Goal: Task Accomplishment & Management: Complete application form

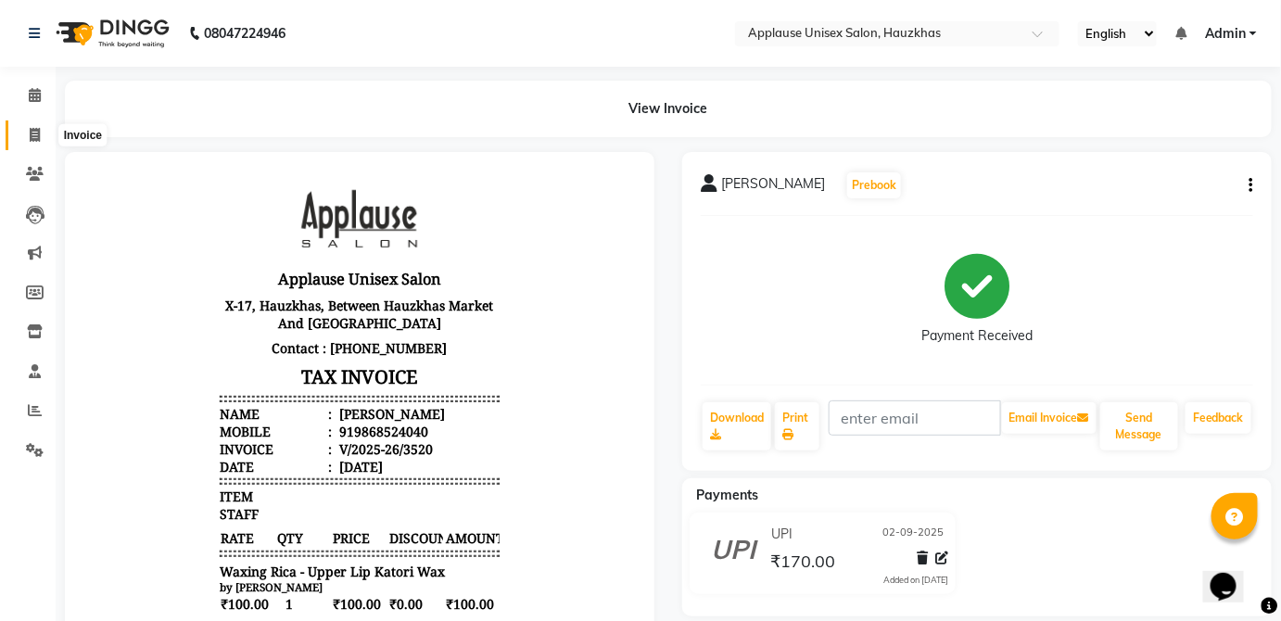
click at [39, 133] on icon at bounding box center [35, 135] width 10 height 14
select select "service"
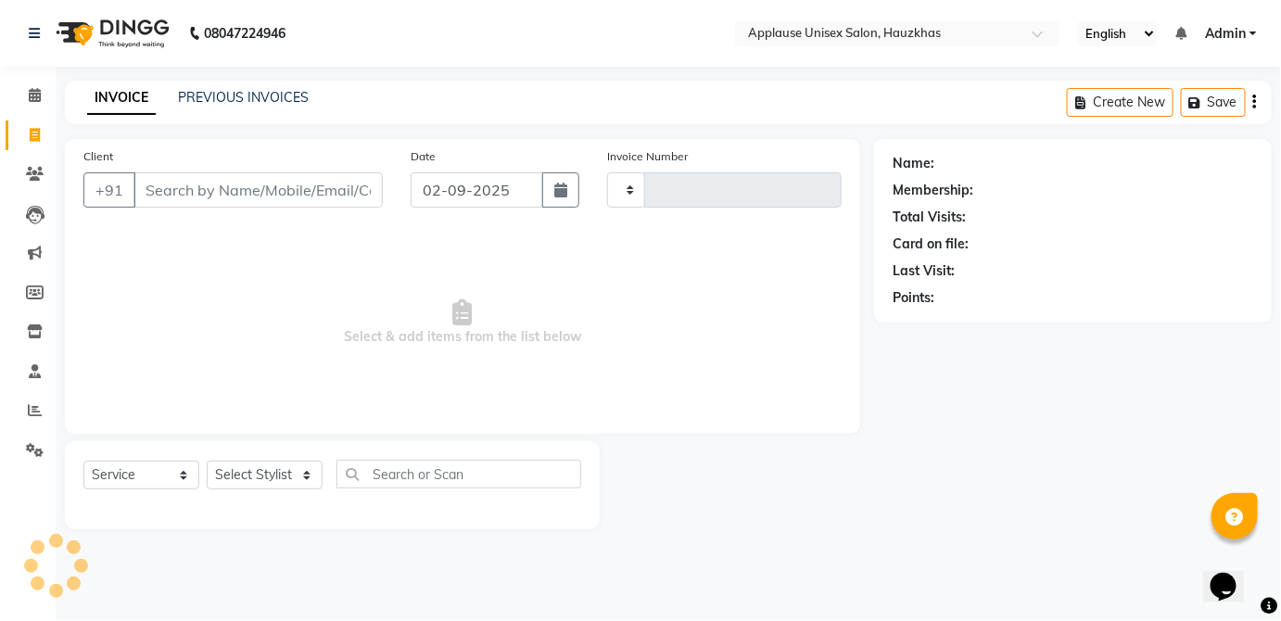
type input "3521"
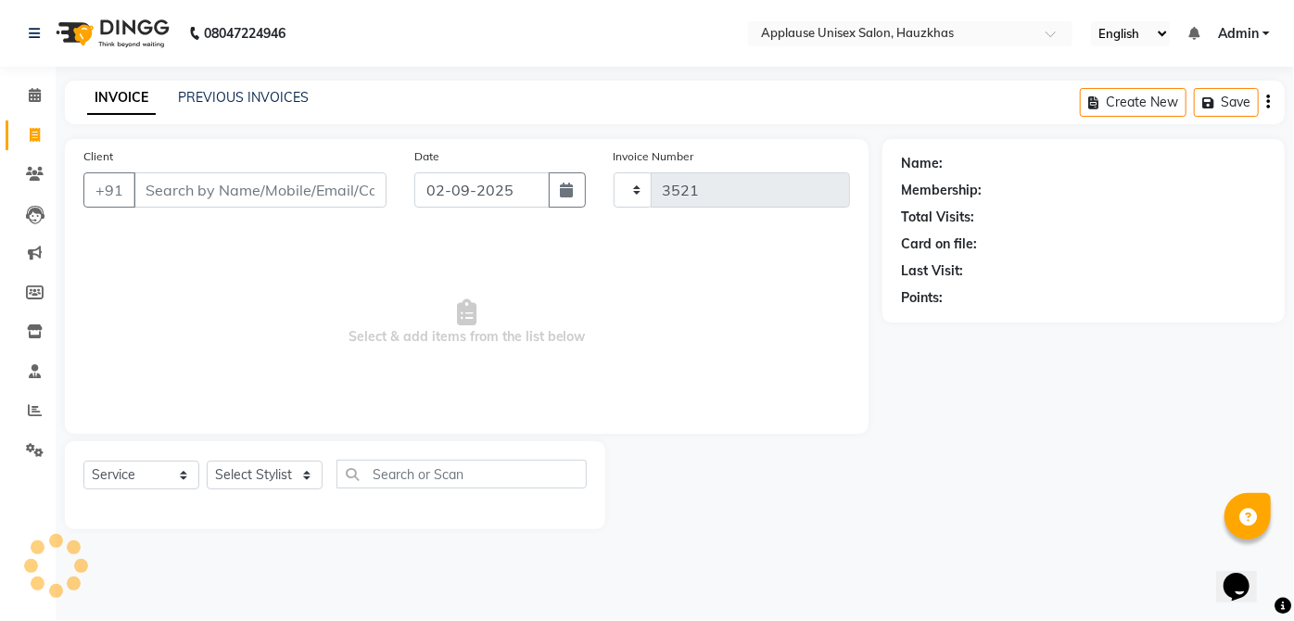
select select "5082"
click at [212, 89] on link "PREVIOUS INVOICES" at bounding box center [243, 97] width 131 height 17
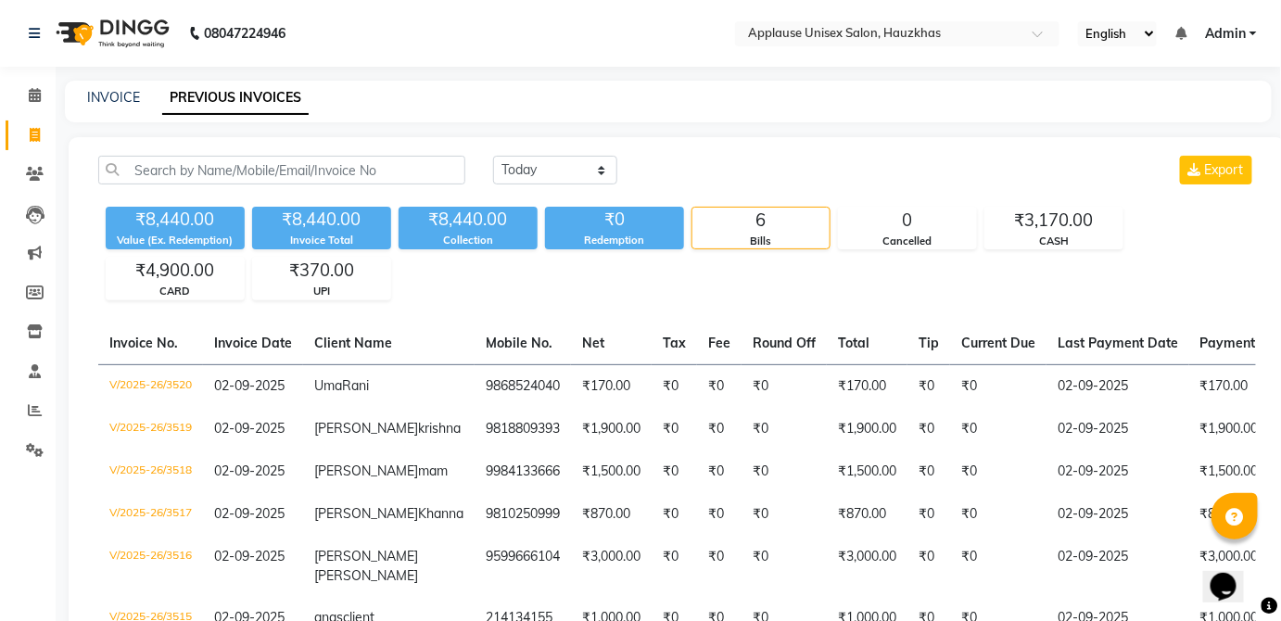
click at [197, 93] on link "PREVIOUS INVOICES" at bounding box center [235, 98] width 146 height 33
click at [192, 96] on link "PREVIOUS INVOICES" at bounding box center [235, 98] width 146 height 33
click at [106, 102] on link "INVOICE" at bounding box center [113, 97] width 53 height 17
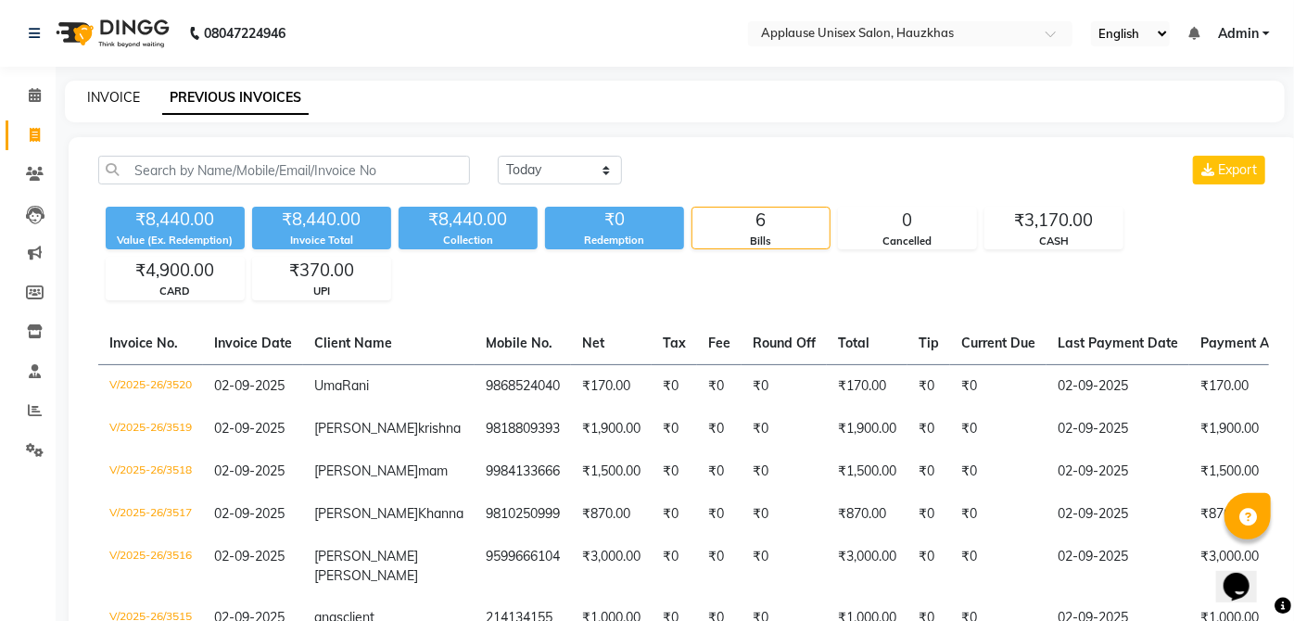
select select "service"
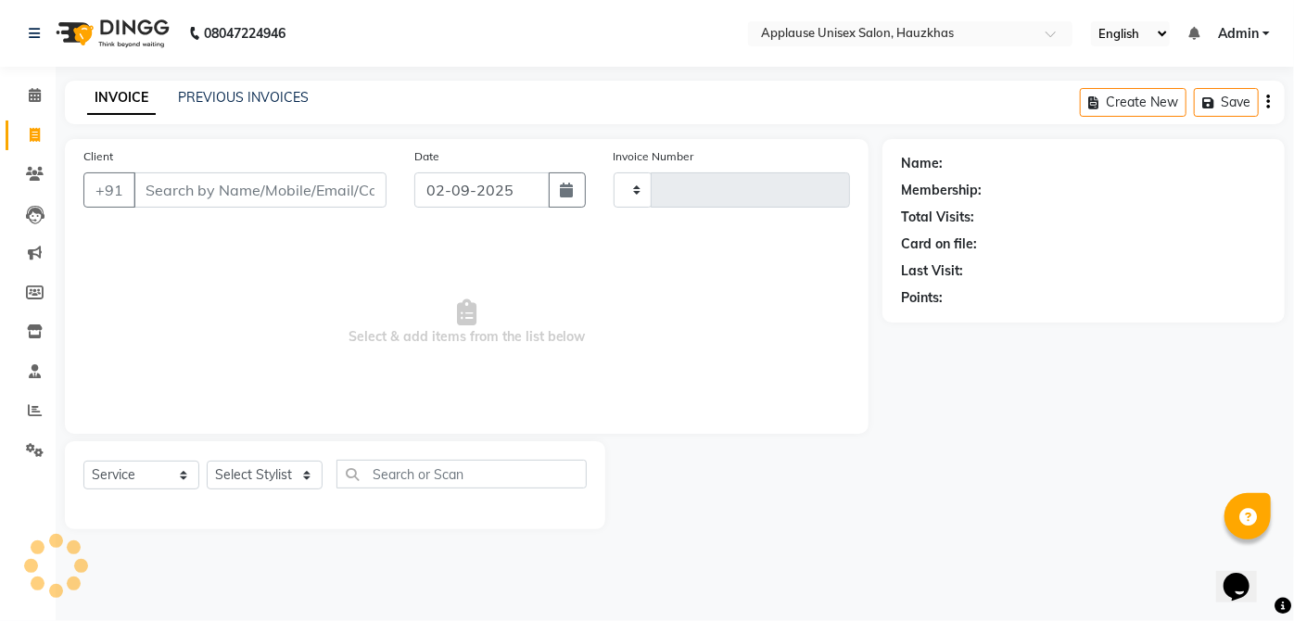
type input "3521"
select select "5082"
click at [306, 480] on select "Select Stylist [PERSON_NAME] [PERSON_NAME] [PERSON_NAME] [PERSON_NAME] [PERSON_…" at bounding box center [265, 475] width 116 height 29
select select "37821"
click at [207, 461] on select "Select Stylist [PERSON_NAME] [PERSON_NAME] [PERSON_NAME] [PERSON_NAME] [PERSON_…" at bounding box center [265, 475] width 116 height 29
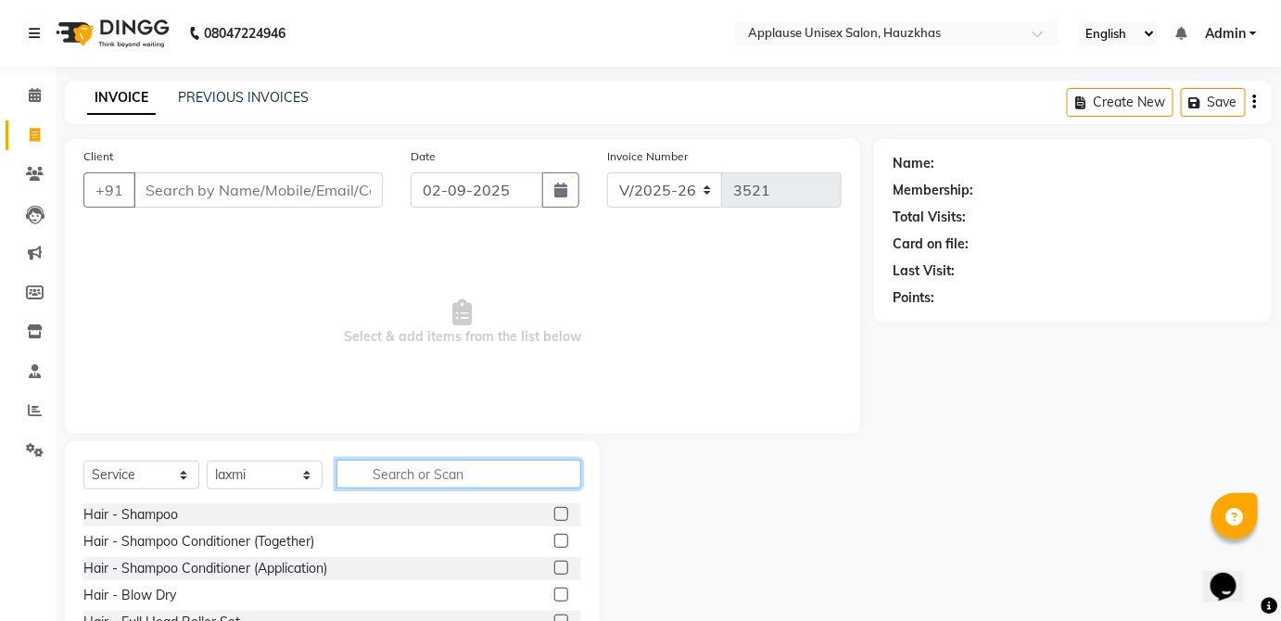
click at [466, 472] on input "text" at bounding box center [458, 474] width 245 height 29
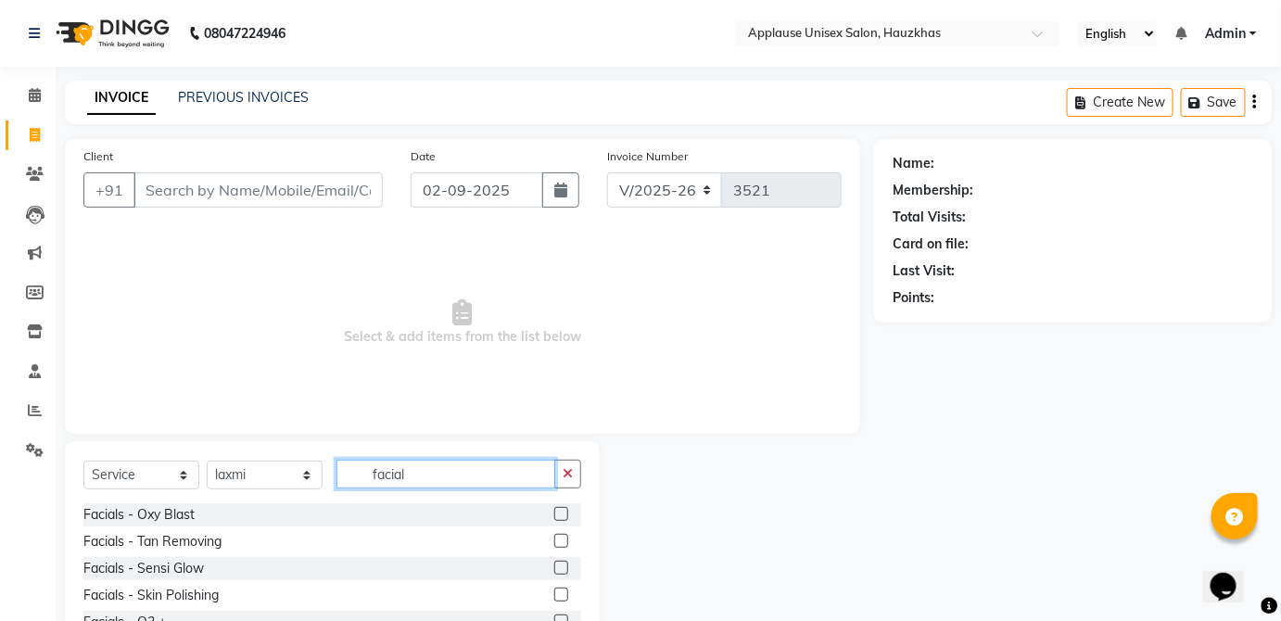
scroll to position [120, 0]
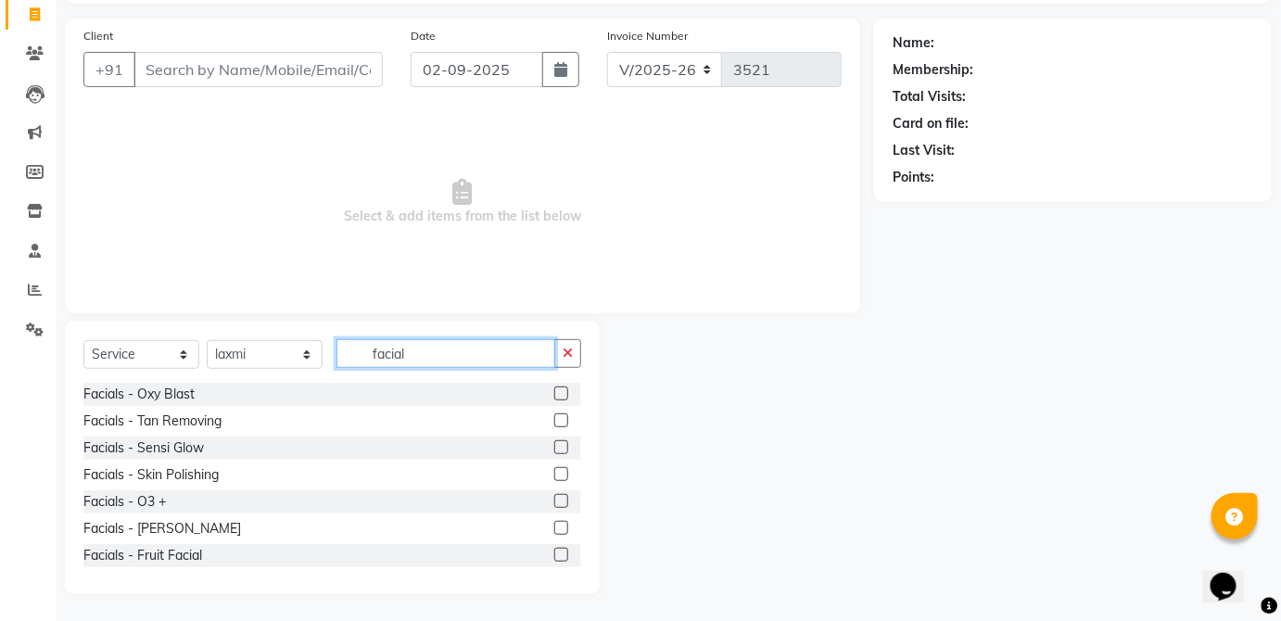
type input "facial"
click at [554, 497] on label at bounding box center [561, 501] width 14 height 14
click at [554, 497] on input "checkbox" at bounding box center [560, 502] width 12 height 12
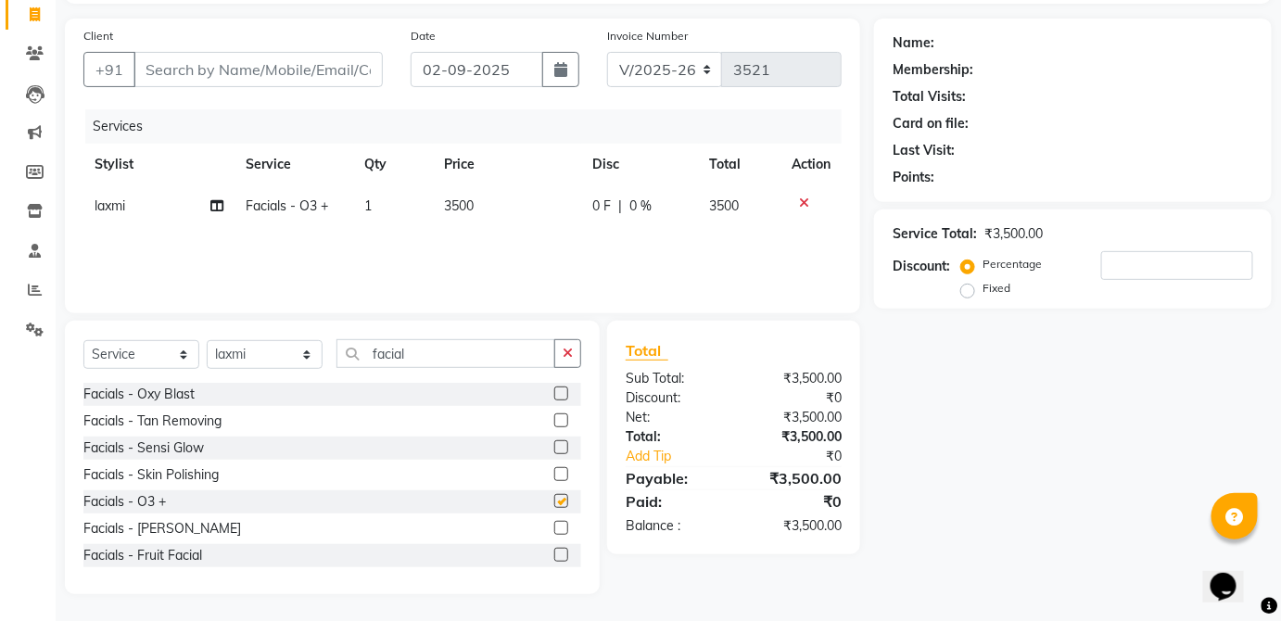
checkbox input "false"
click at [715, 200] on span "3500" at bounding box center [725, 205] width 30 height 17
select select "37821"
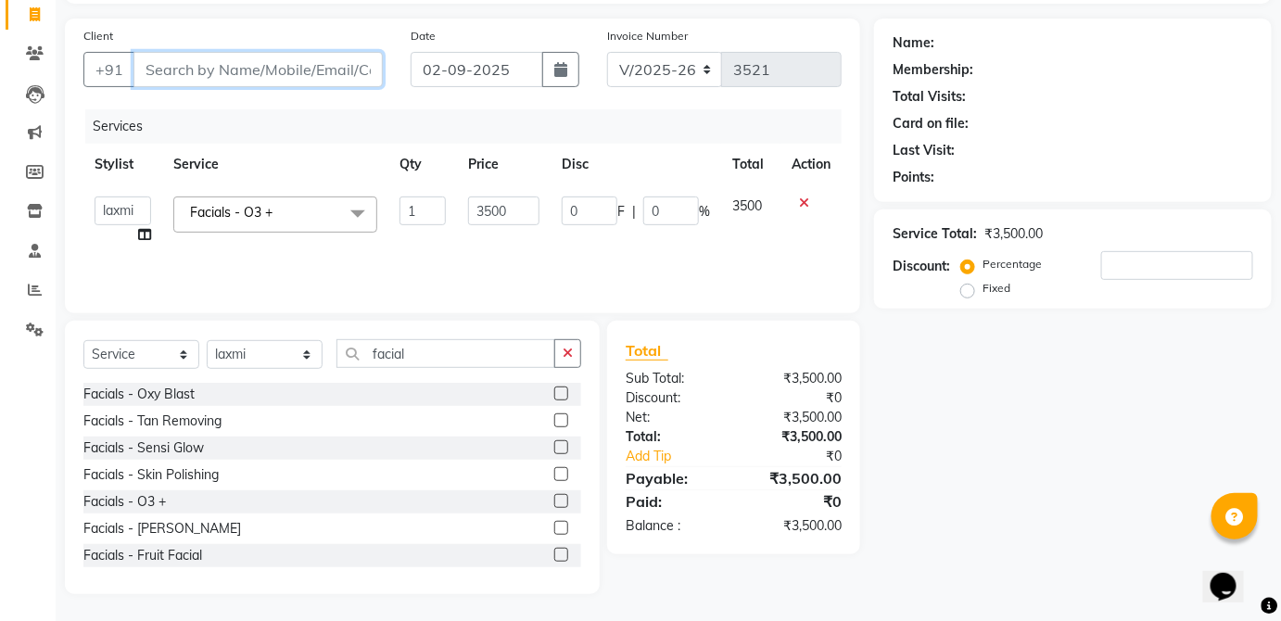
click at [370, 63] on input "Client" at bounding box center [257, 69] width 249 height 35
type input "l"
type input "0"
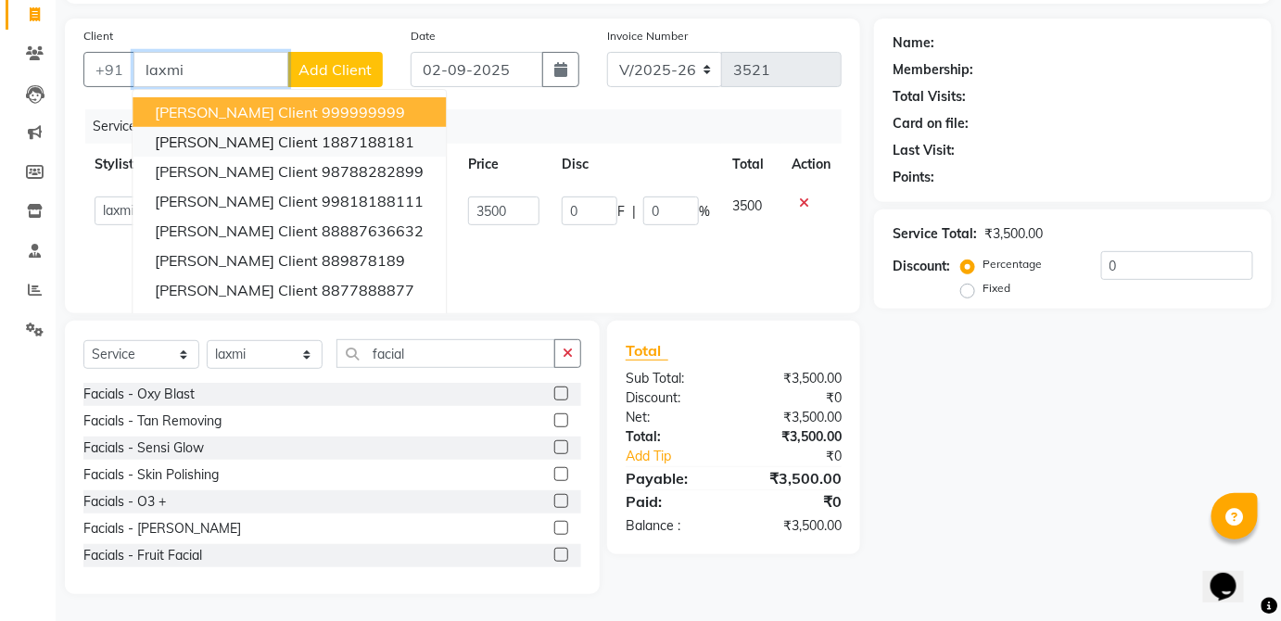
click at [328, 138] on ngb-highlight "1887188181" at bounding box center [368, 142] width 93 height 19
type input "1887188181"
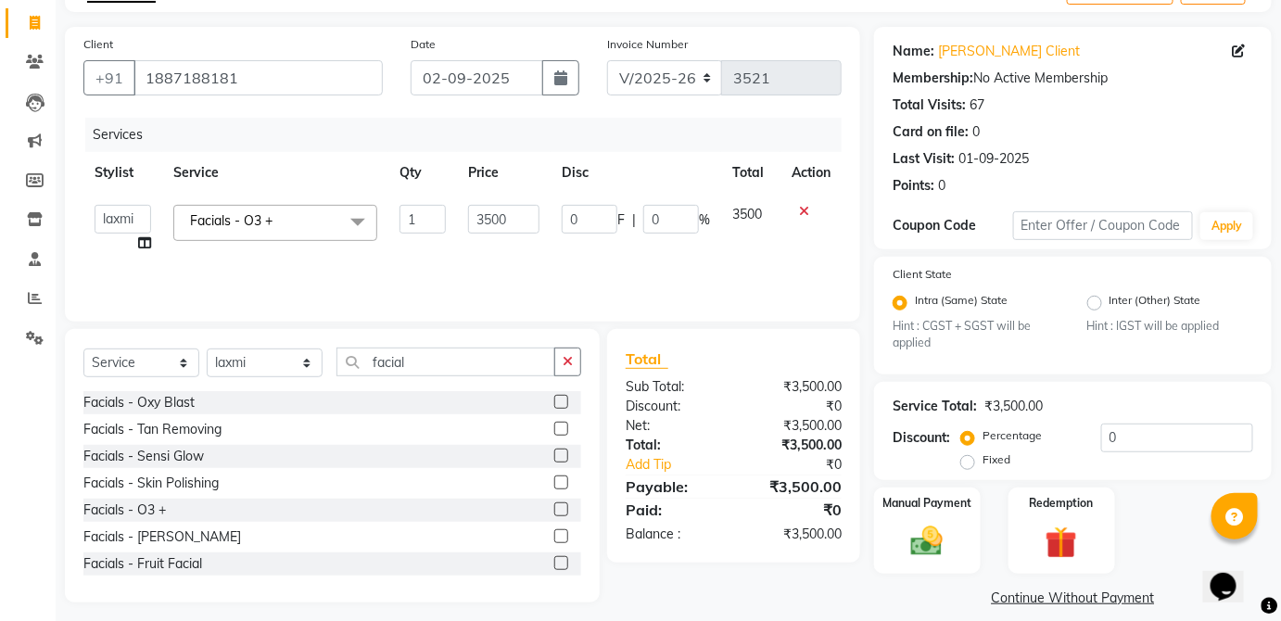
scroll to position [130, 0]
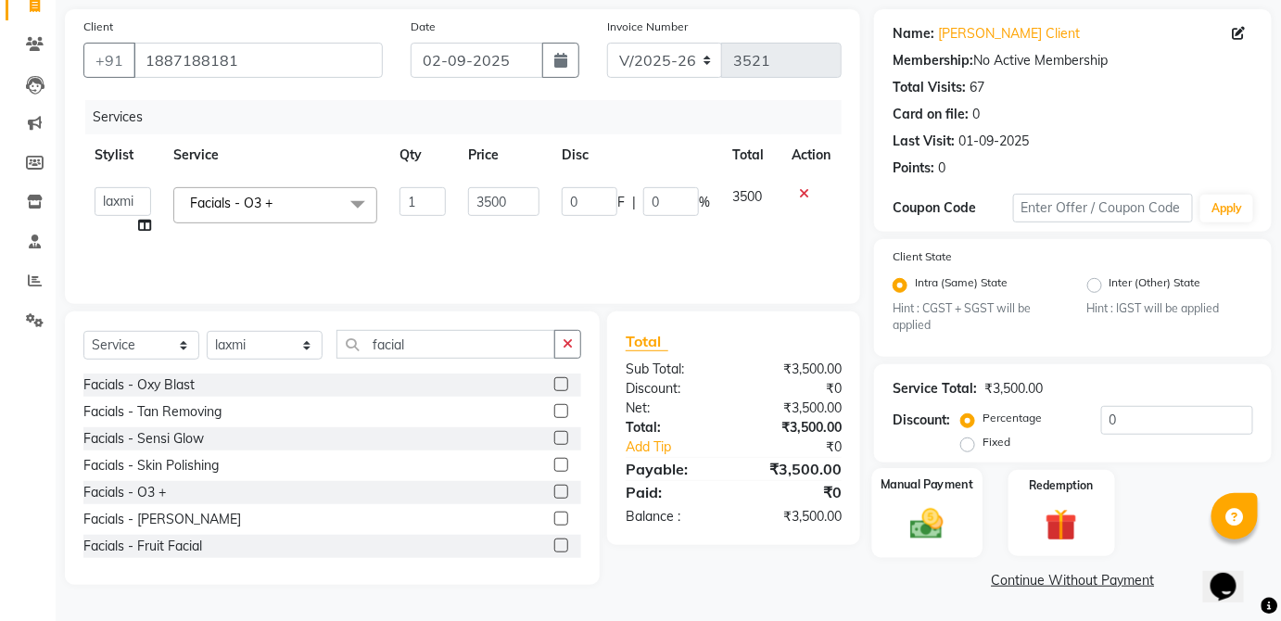
click at [936, 505] on img at bounding box center [927, 524] width 54 height 38
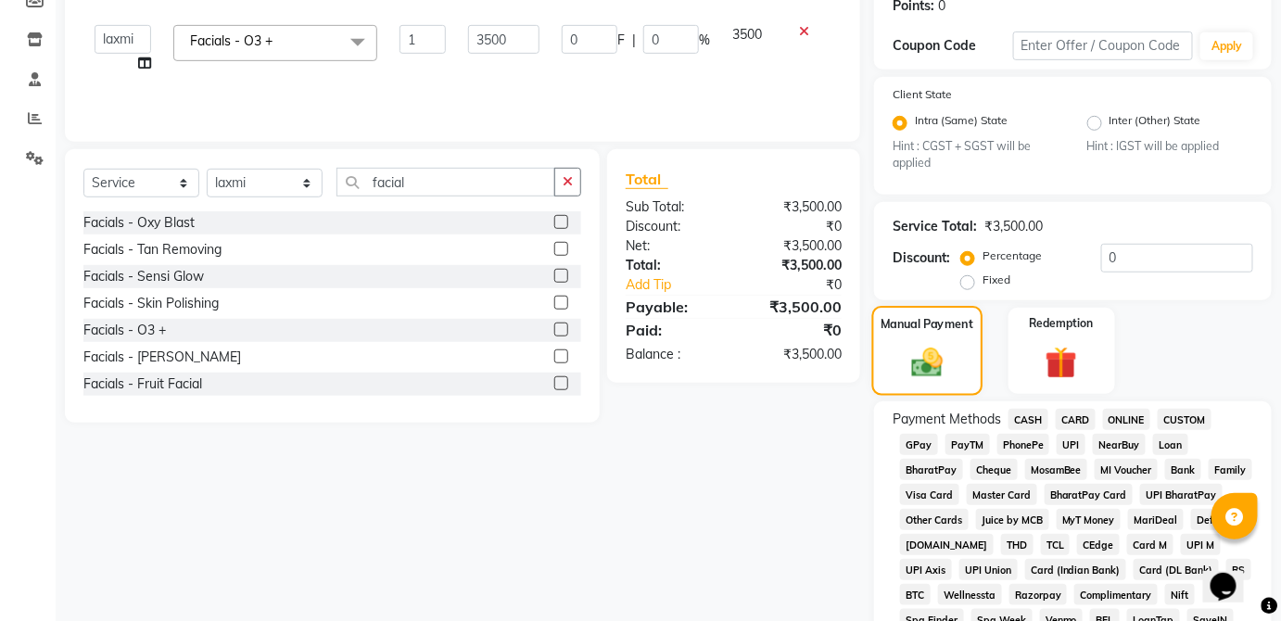
scroll to position [313, 0]
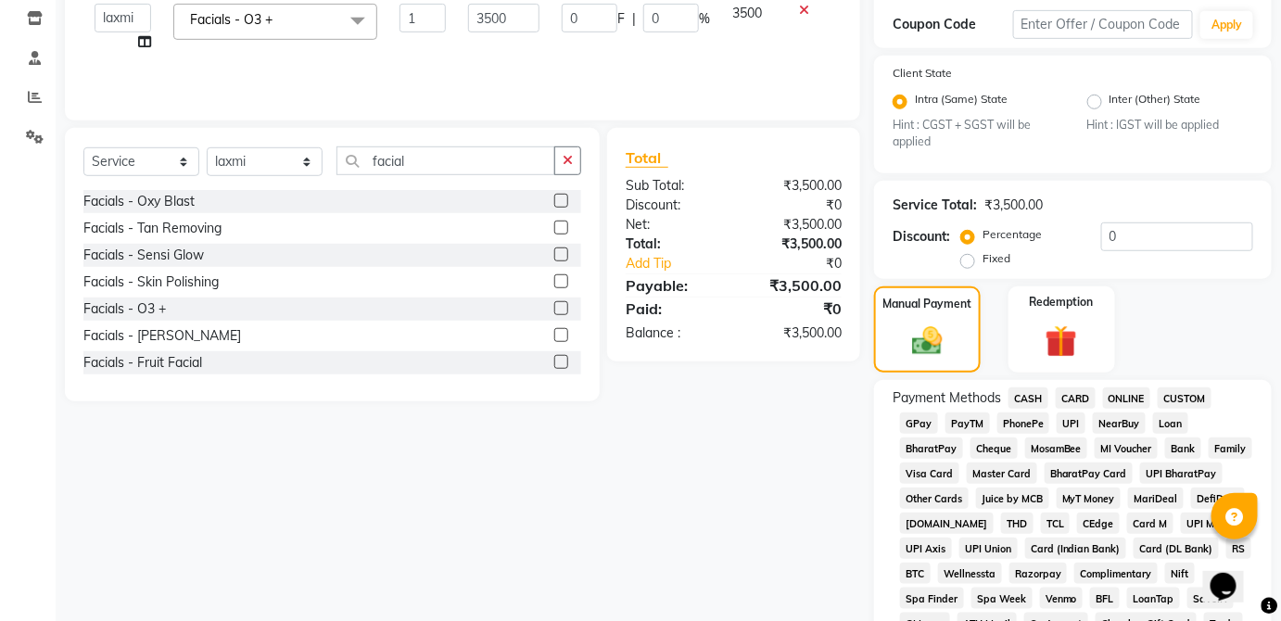
click at [1044, 403] on span "CASH" at bounding box center [1028, 397] width 40 height 21
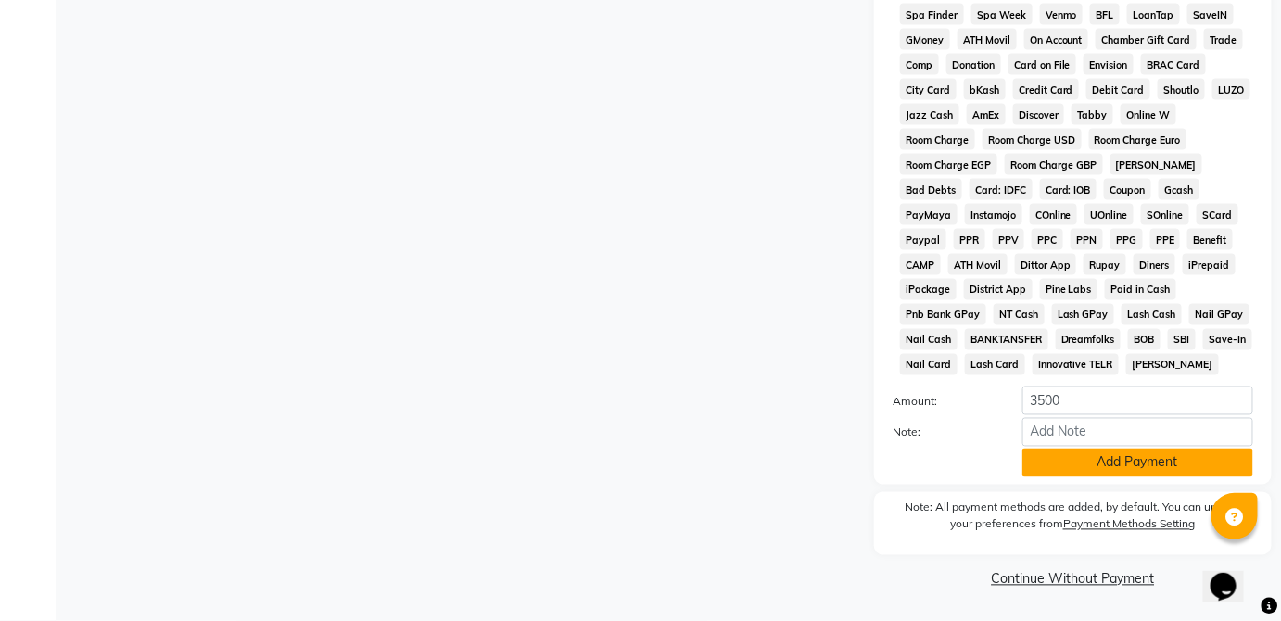
click at [1164, 474] on button "Add Payment" at bounding box center [1137, 463] width 231 height 29
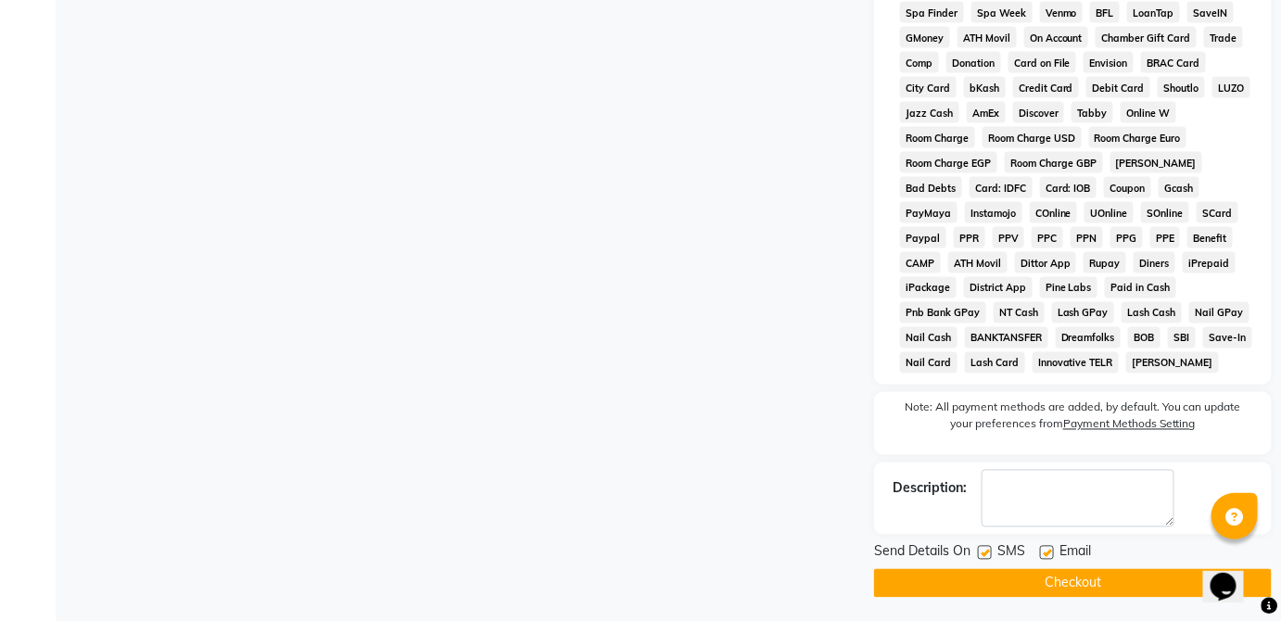
click at [1146, 598] on button "Checkout" at bounding box center [1073, 583] width 398 height 29
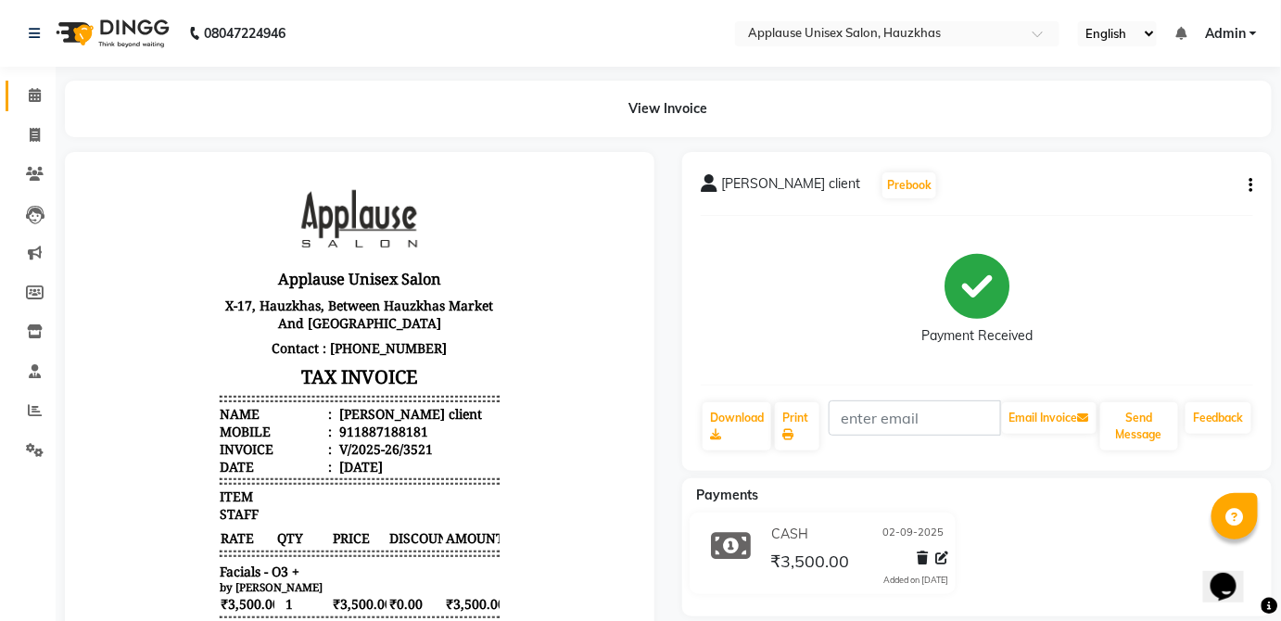
click at [45, 104] on span at bounding box center [35, 95] width 32 height 21
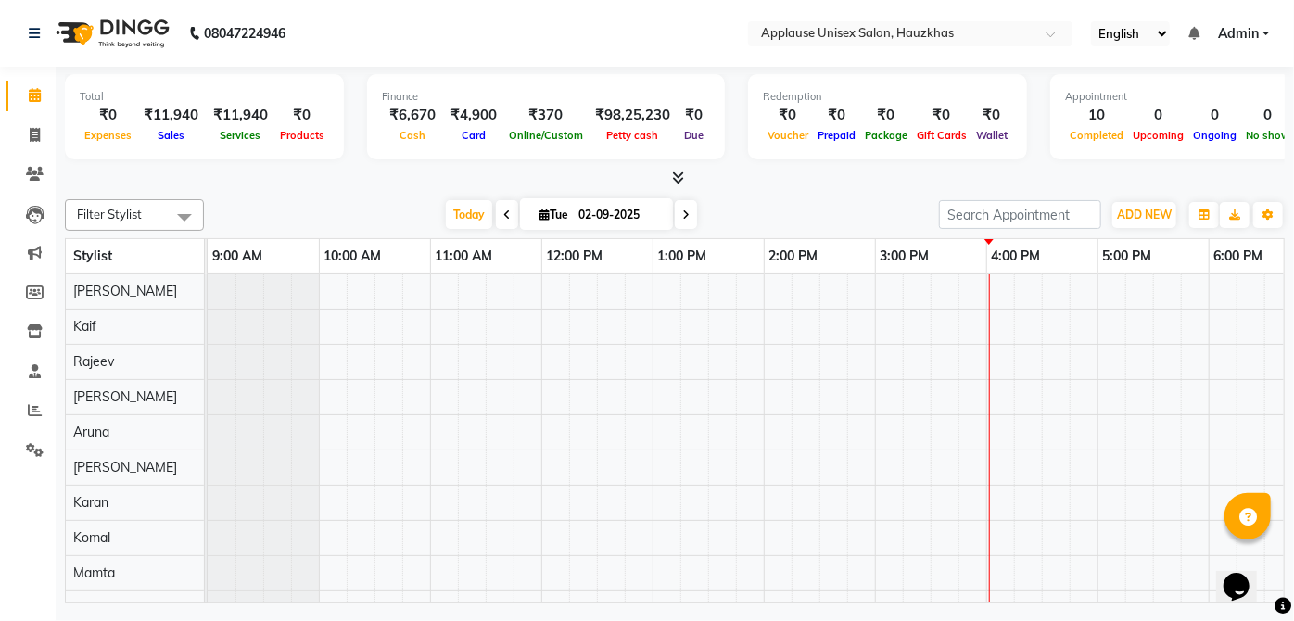
click at [192, 96] on div "Total" at bounding box center [204, 97] width 249 height 16
click at [32, 141] on icon at bounding box center [35, 135] width 10 height 14
select select "service"
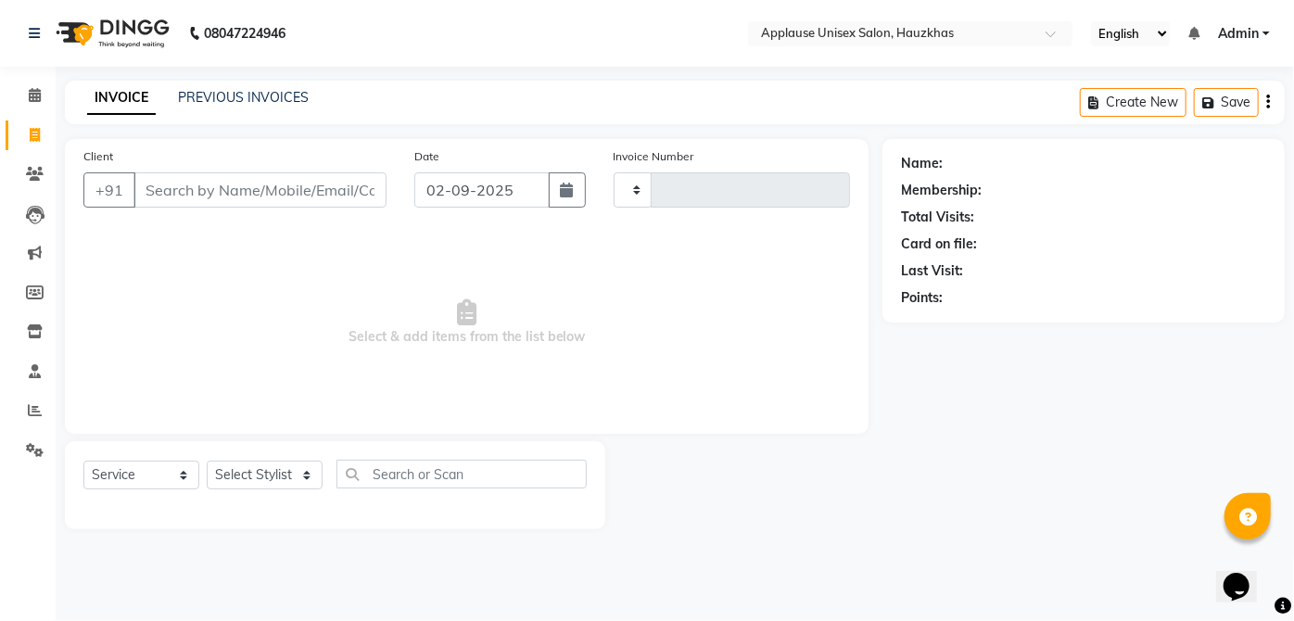
type input "3522"
select select "5082"
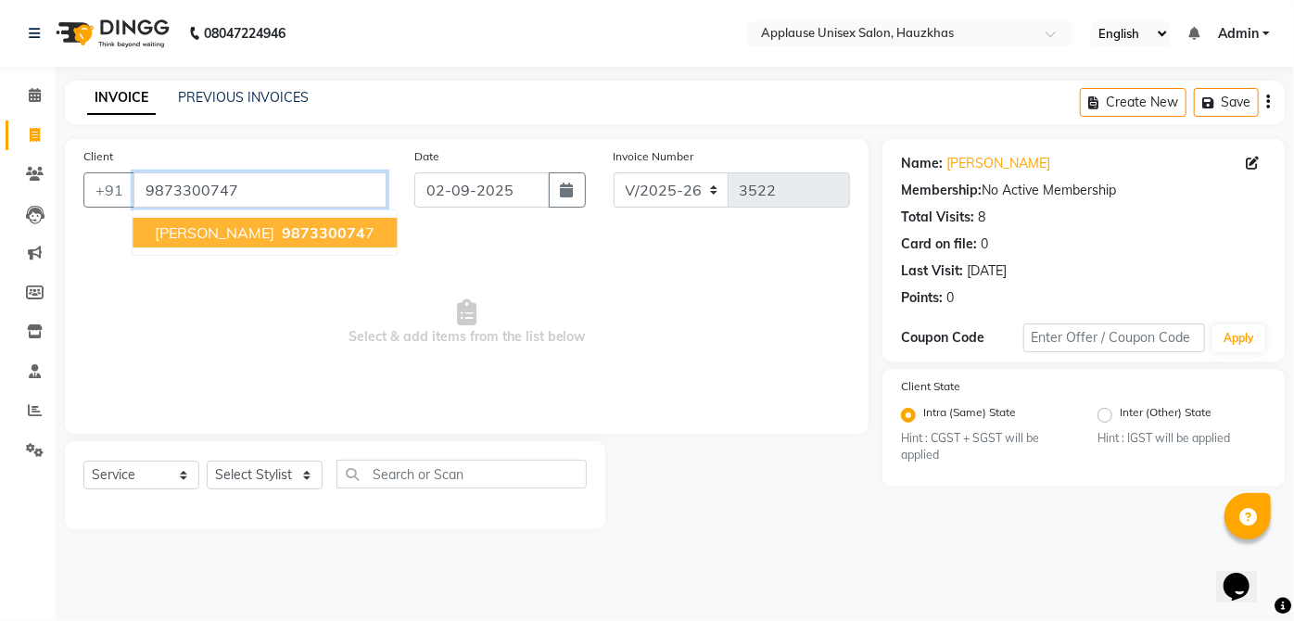
click at [301, 194] on input "9873300747" at bounding box center [259, 189] width 253 height 35
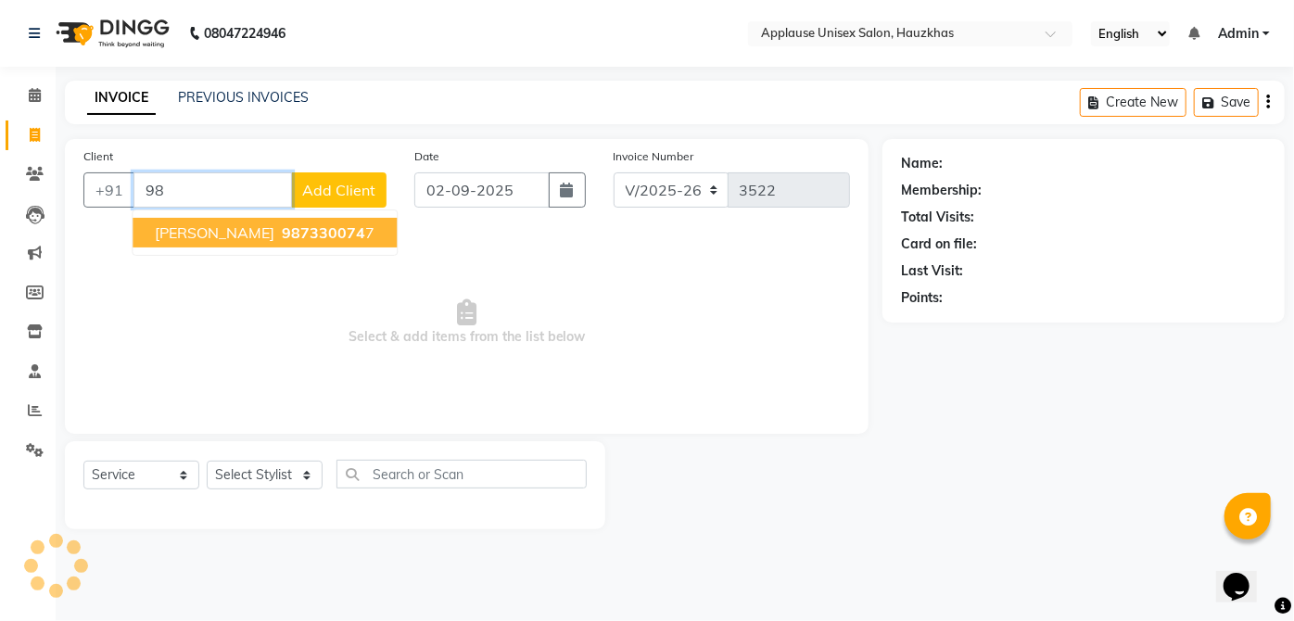
type input "9"
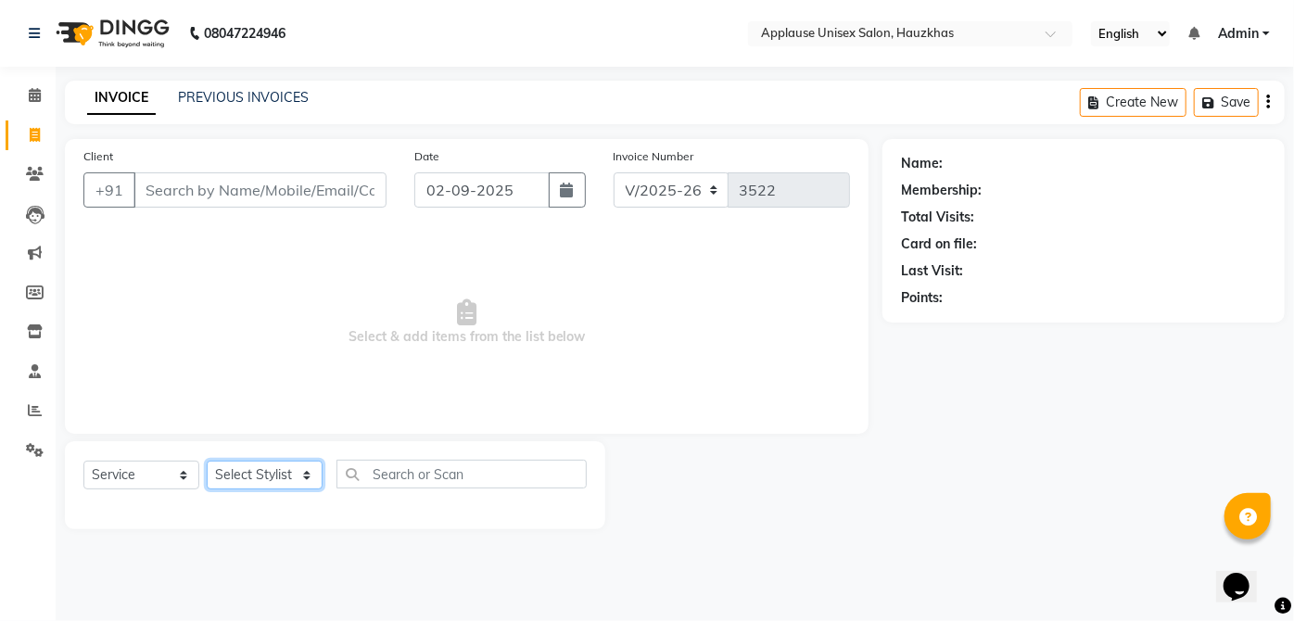
click at [315, 471] on select "Select Stylist [PERSON_NAME] [PERSON_NAME] [PERSON_NAME] [PERSON_NAME] [PERSON_…" at bounding box center [265, 475] width 116 height 29
select select "37821"
click at [207, 461] on select "Select Stylist [PERSON_NAME] [PERSON_NAME] [PERSON_NAME] [PERSON_NAME] [PERSON_…" at bounding box center [265, 475] width 116 height 29
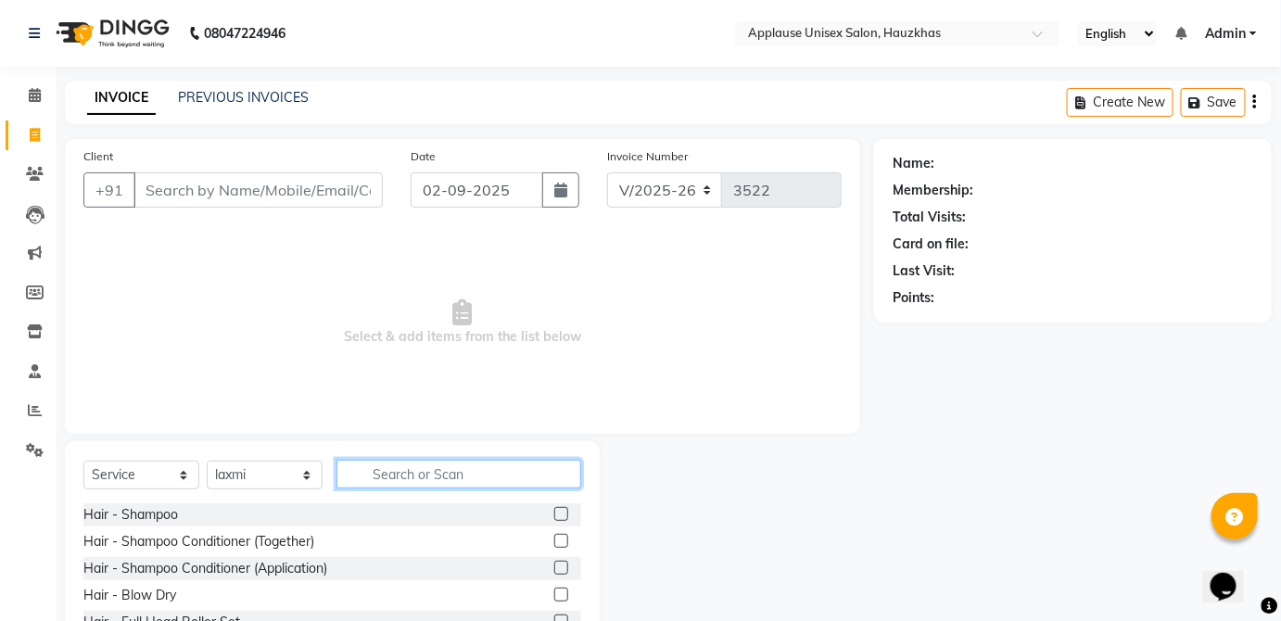
click at [420, 464] on input "text" at bounding box center [458, 474] width 245 height 29
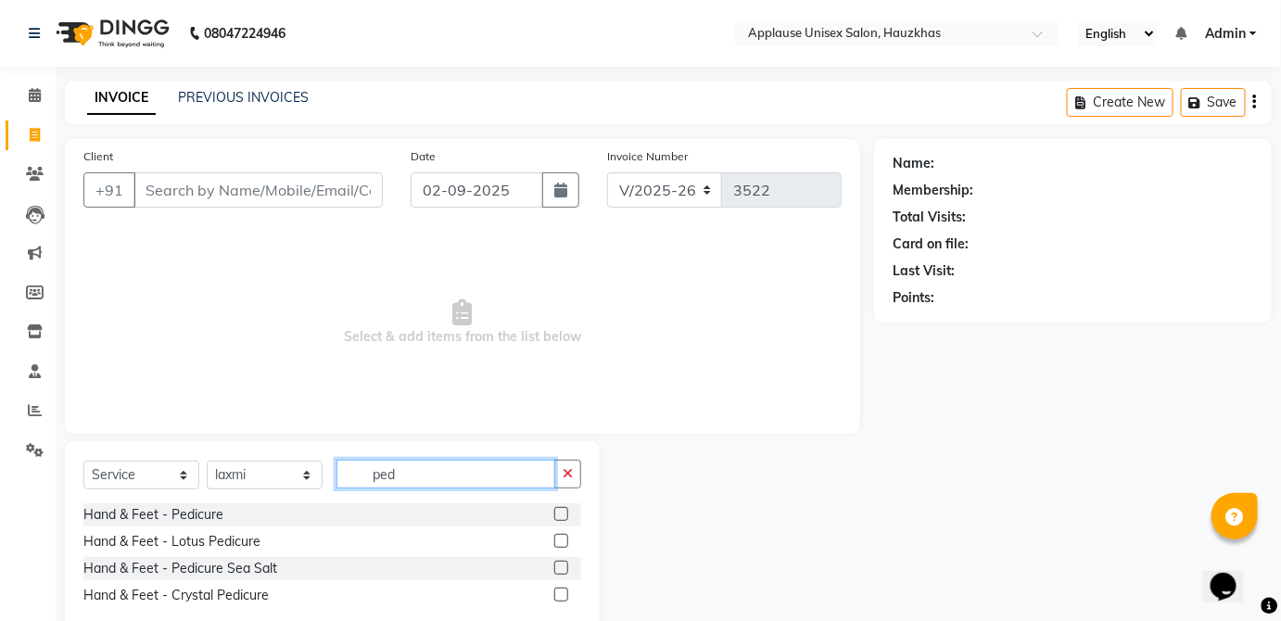
type input "ped"
click at [562, 513] on label at bounding box center [561, 514] width 14 height 14
click at [562, 513] on input "checkbox" at bounding box center [560, 515] width 12 height 12
checkbox input "true"
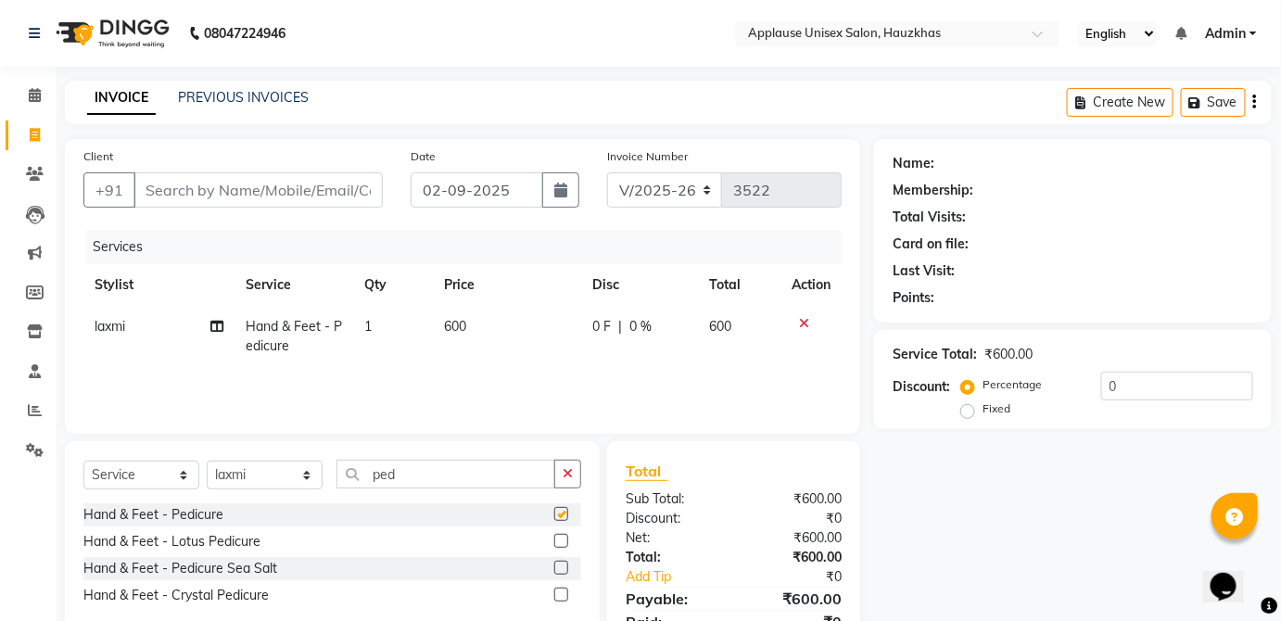
click at [689, 338] on td "0 F | 0 %" at bounding box center [639, 336] width 117 height 61
select select "37821"
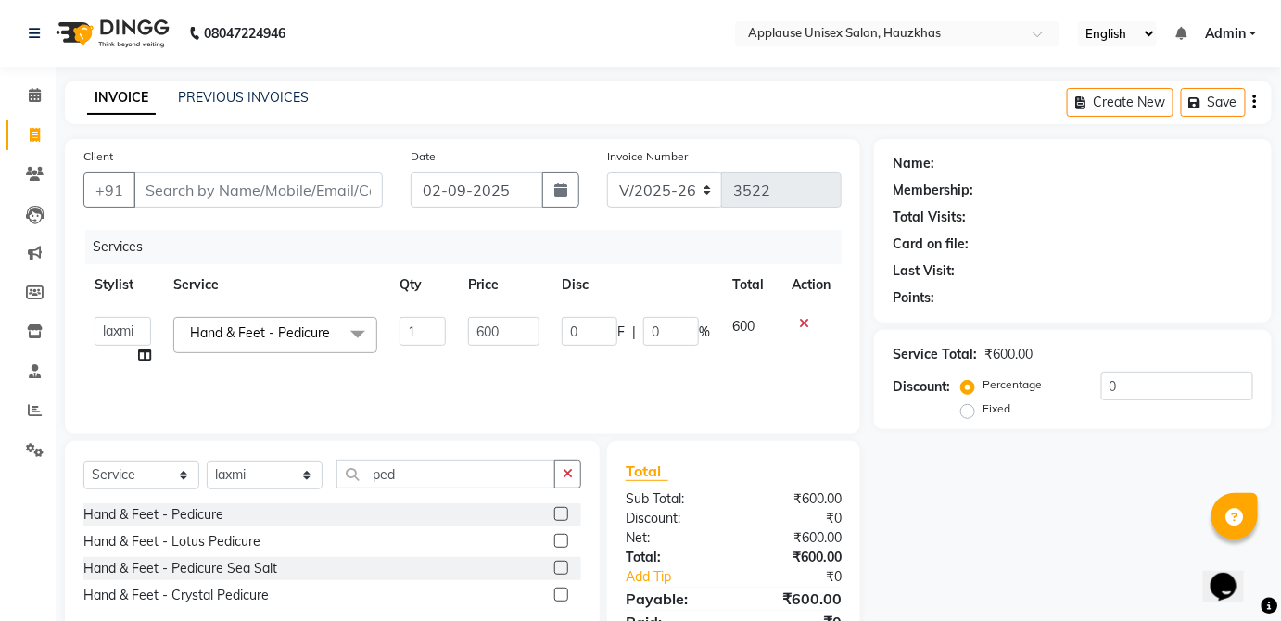
checkbox input "false"
click at [318, 461] on select "Select Stylist [PERSON_NAME] [PERSON_NAME] [PERSON_NAME] [PERSON_NAME] [PERSON_…" at bounding box center [265, 475] width 116 height 29
select select "64027"
click at [207, 461] on select "Select Stylist [PERSON_NAME] [PERSON_NAME] [PERSON_NAME] [PERSON_NAME] [PERSON_…" at bounding box center [265, 475] width 116 height 29
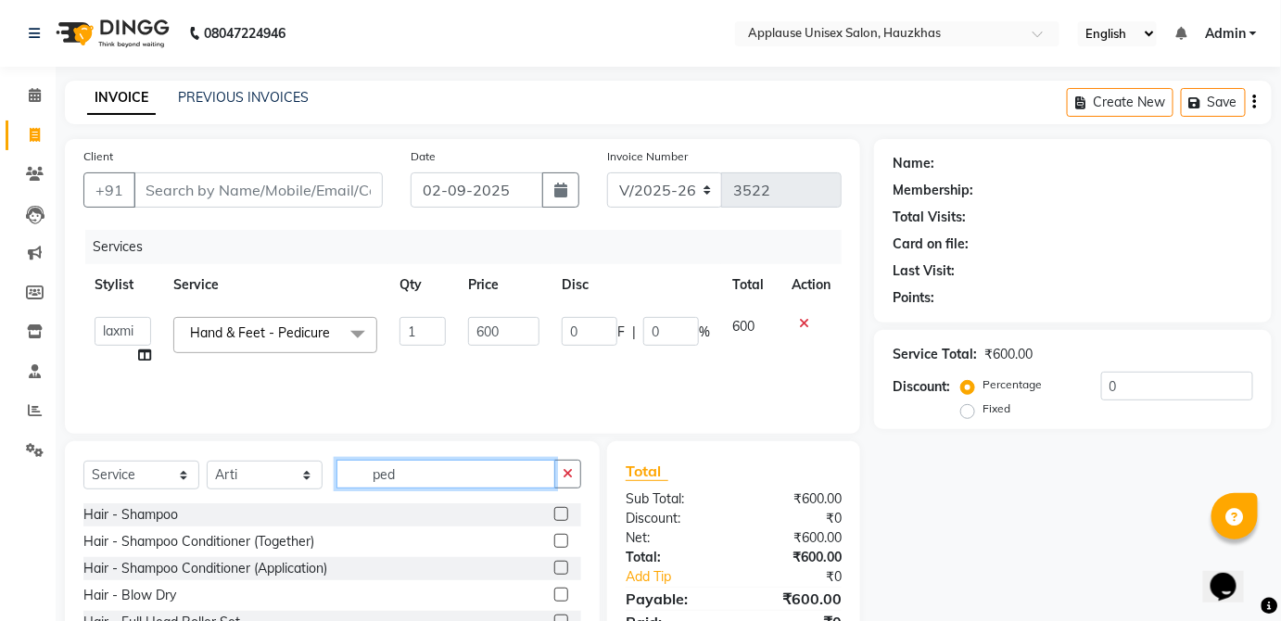
click at [448, 475] on input "ped" at bounding box center [445, 474] width 219 height 29
type input "ped"
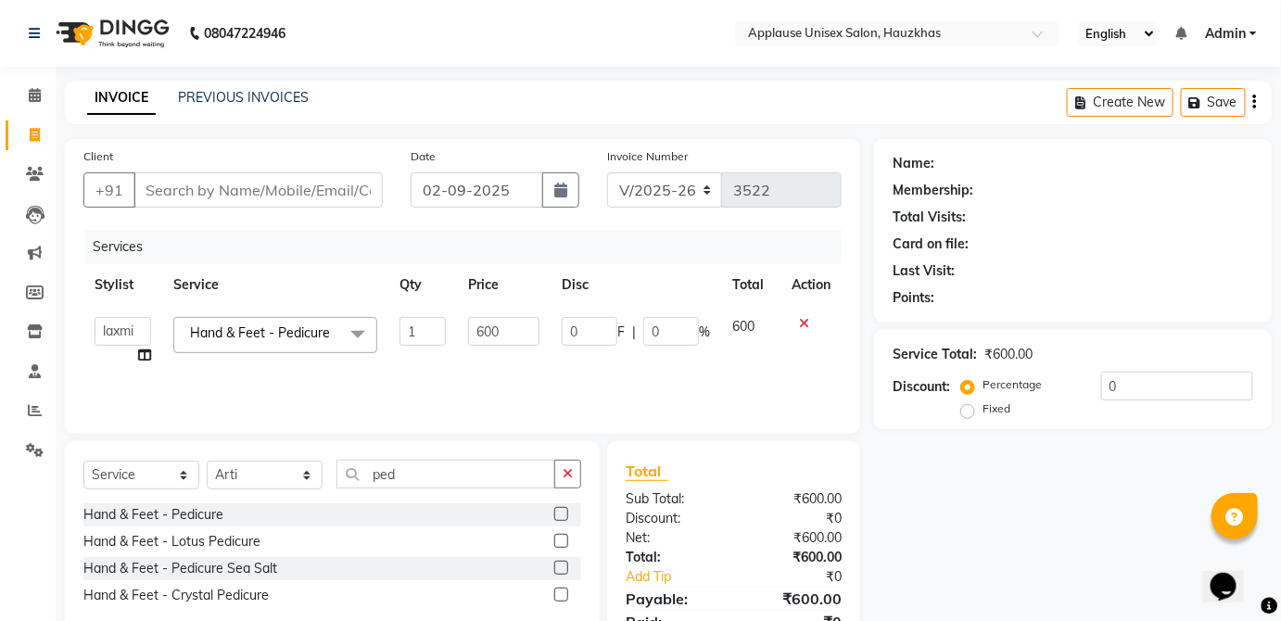
click at [562, 513] on label at bounding box center [561, 514] width 14 height 14
click at [562, 513] on input "checkbox" at bounding box center [560, 515] width 12 height 12
checkbox input "true"
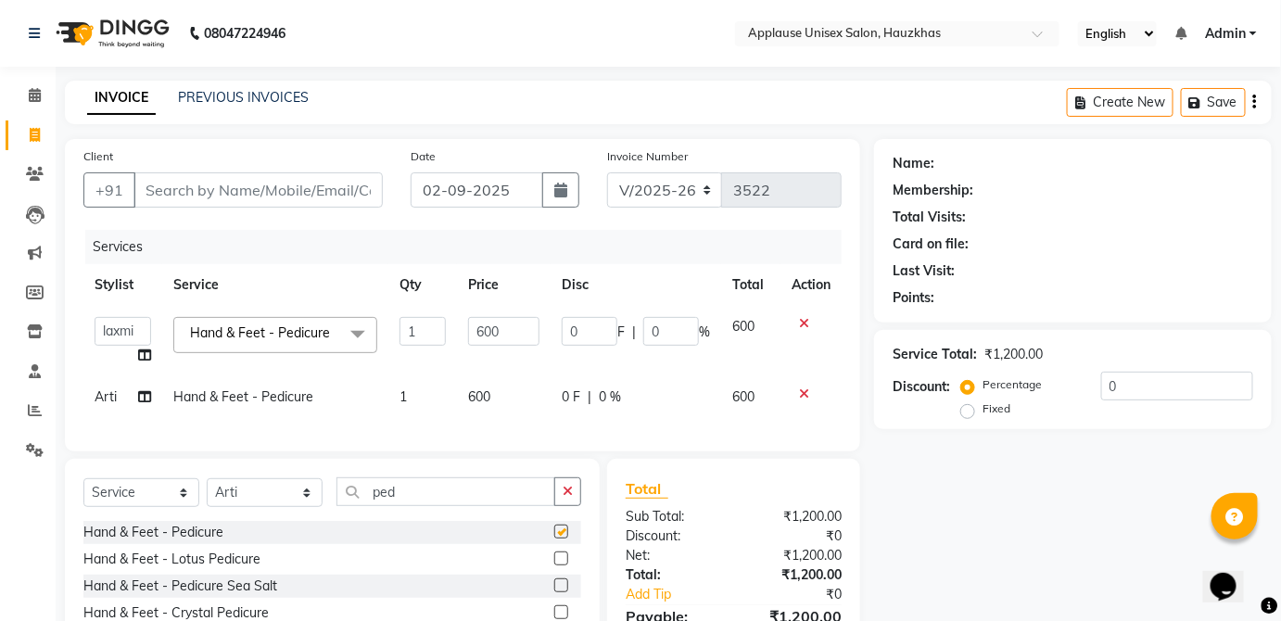
click at [695, 402] on div "0 F | 0 %" at bounding box center [636, 396] width 148 height 19
select select "64027"
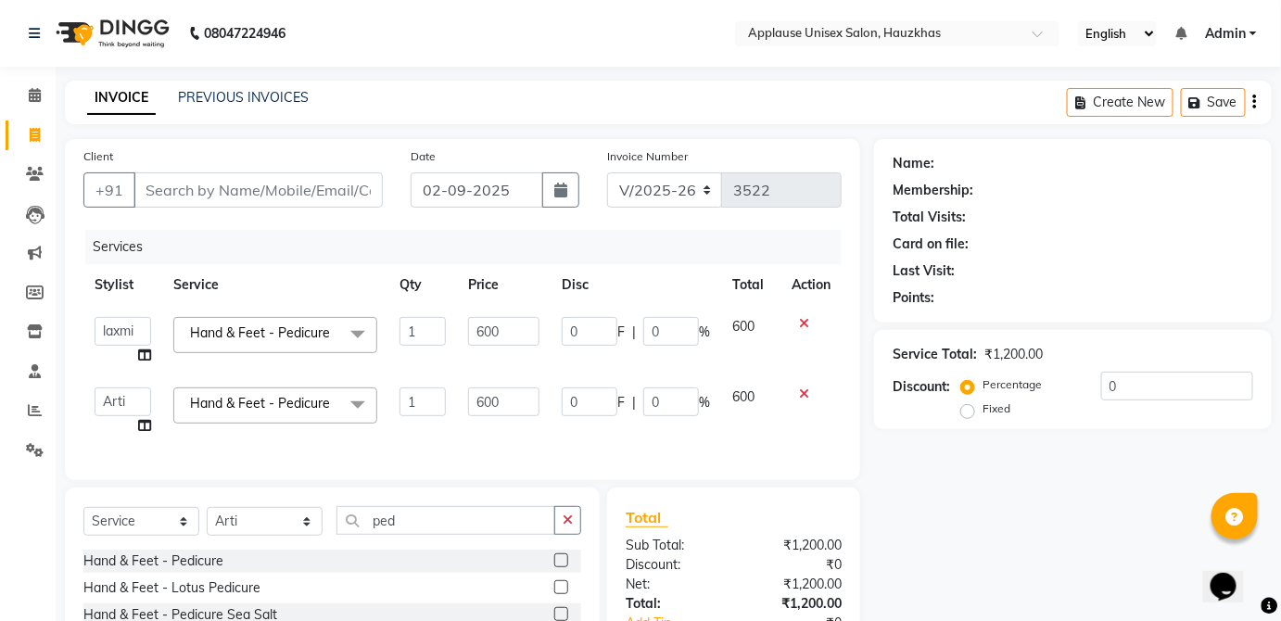
checkbox input "false"
click at [512, 532] on input "ped" at bounding box center [445, 520] width 219 height 29
type input "p"
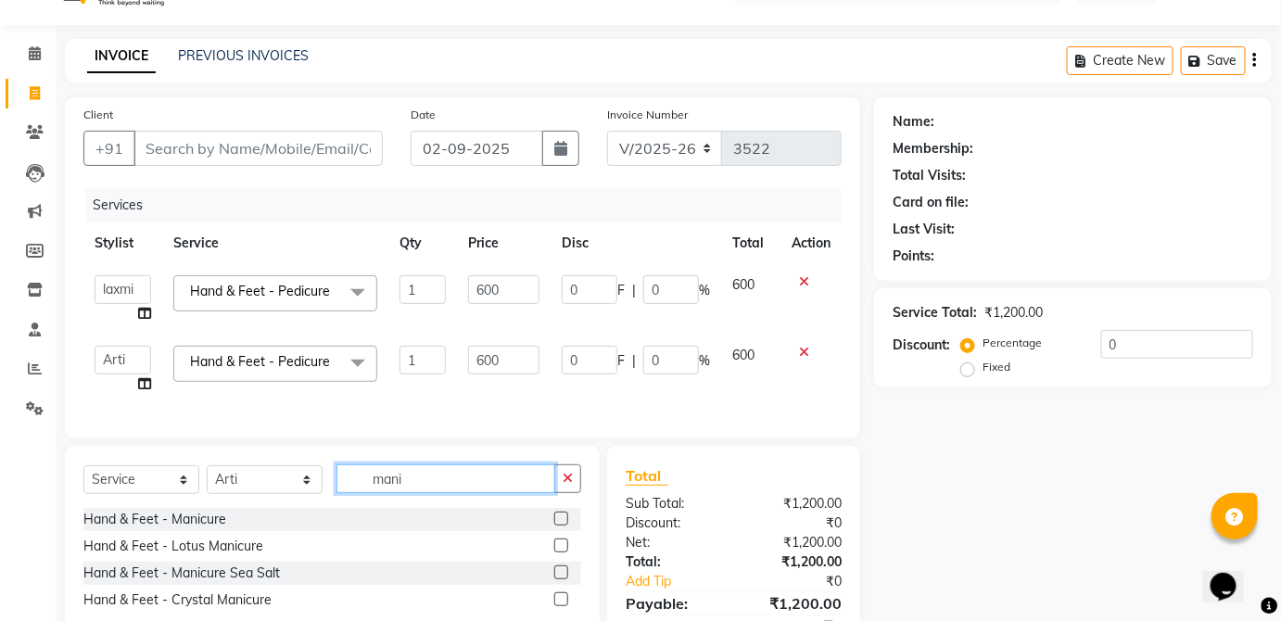
scroll to position [68, 0]
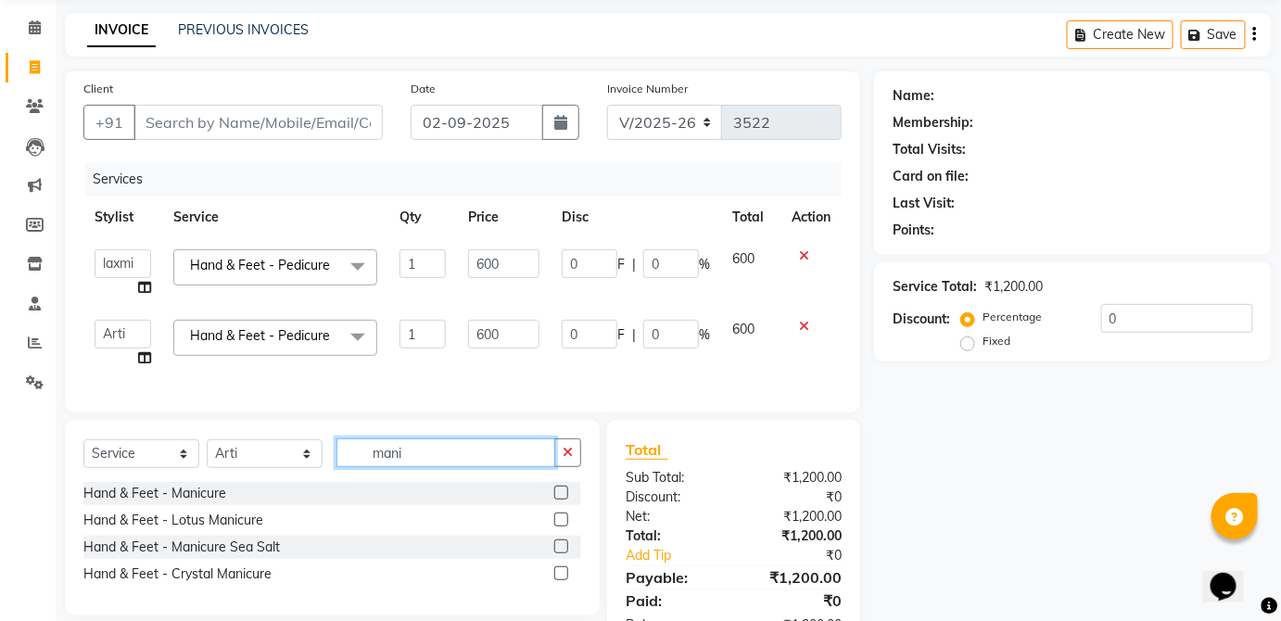
type input "mani"
click at [565, 499] on label at bounding box center [561, 493] width 14 height 14
click at [565, 499] on input "checkbox" at bounding box center [560, 493] width 12 height 12
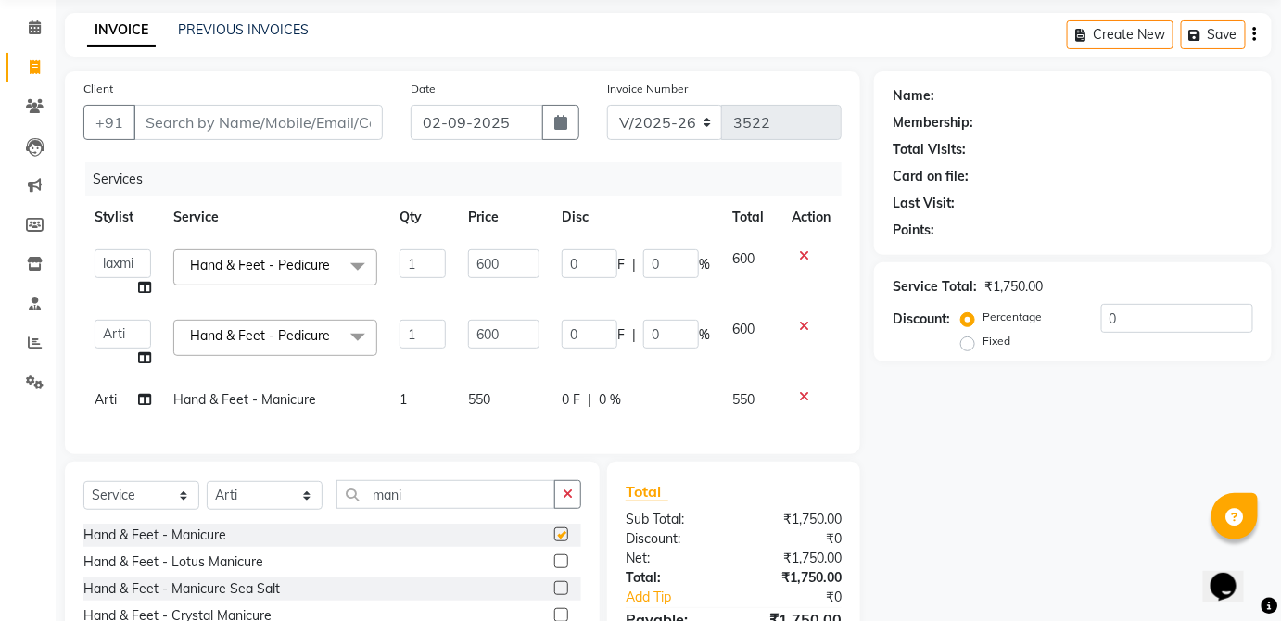
checkbox input "false"
click at [699, 402] on div "0 F | 0 %" at bounding box center [636, 399] width 148 height 19
select select "64027"
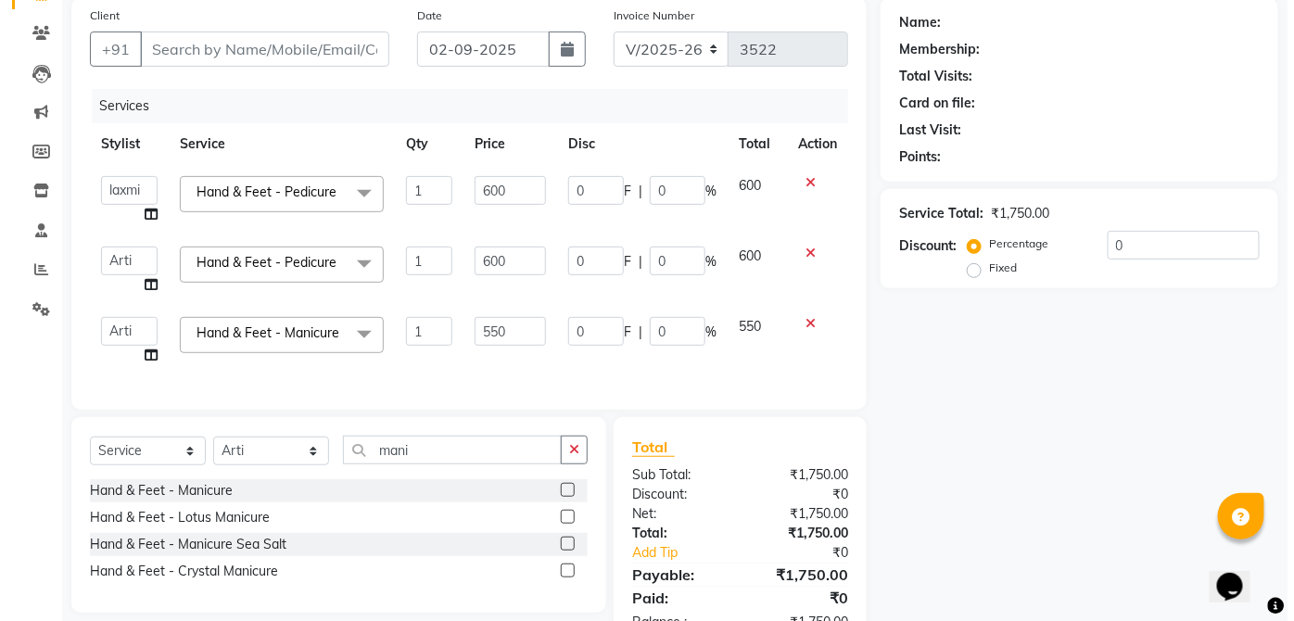
scroll to position [146, 0]
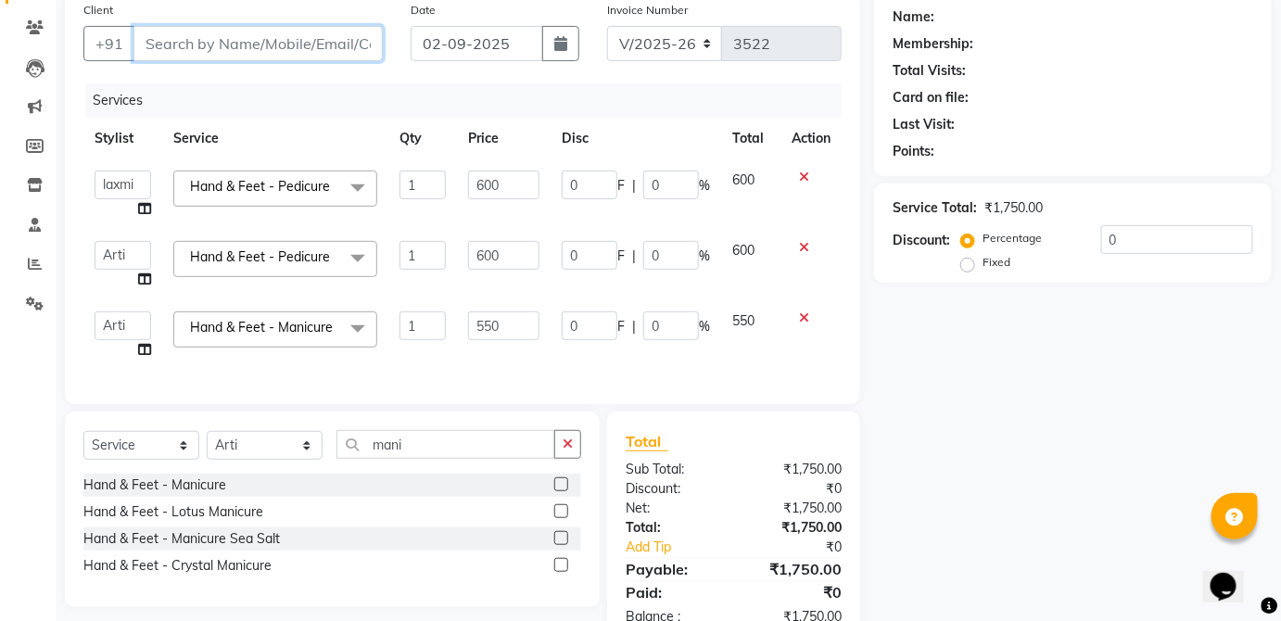
click at [367, 44] on input "Client" at bounding box center [257, 43] width 249 height 35
type input "l"
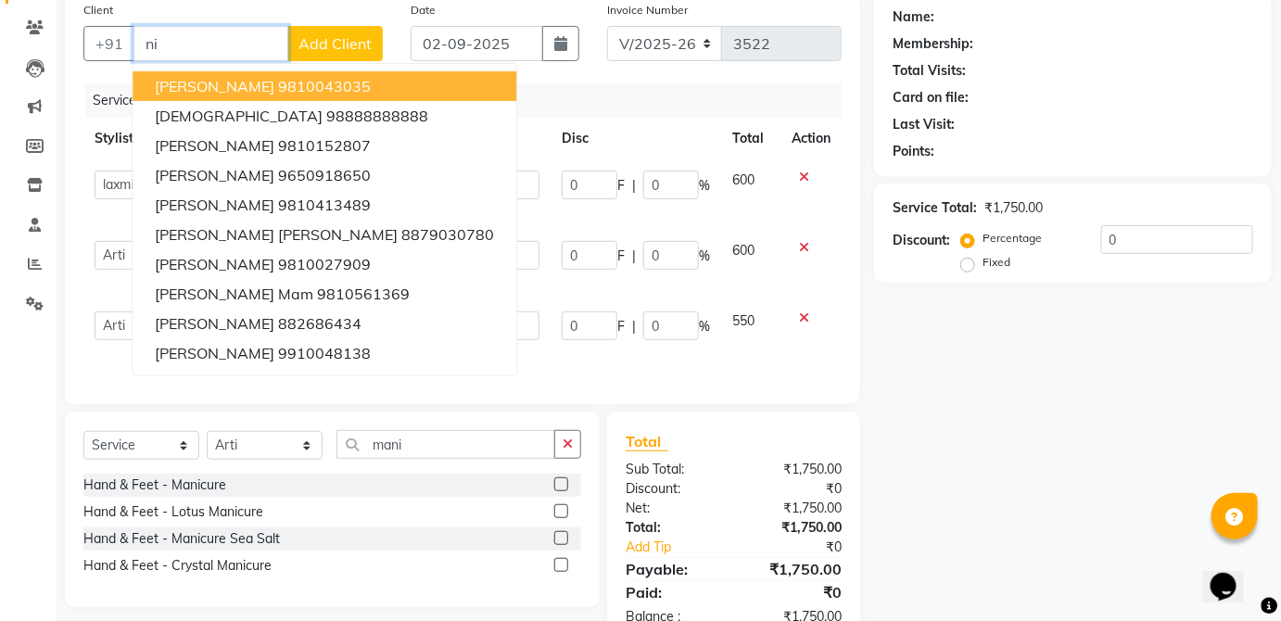
type input "n"
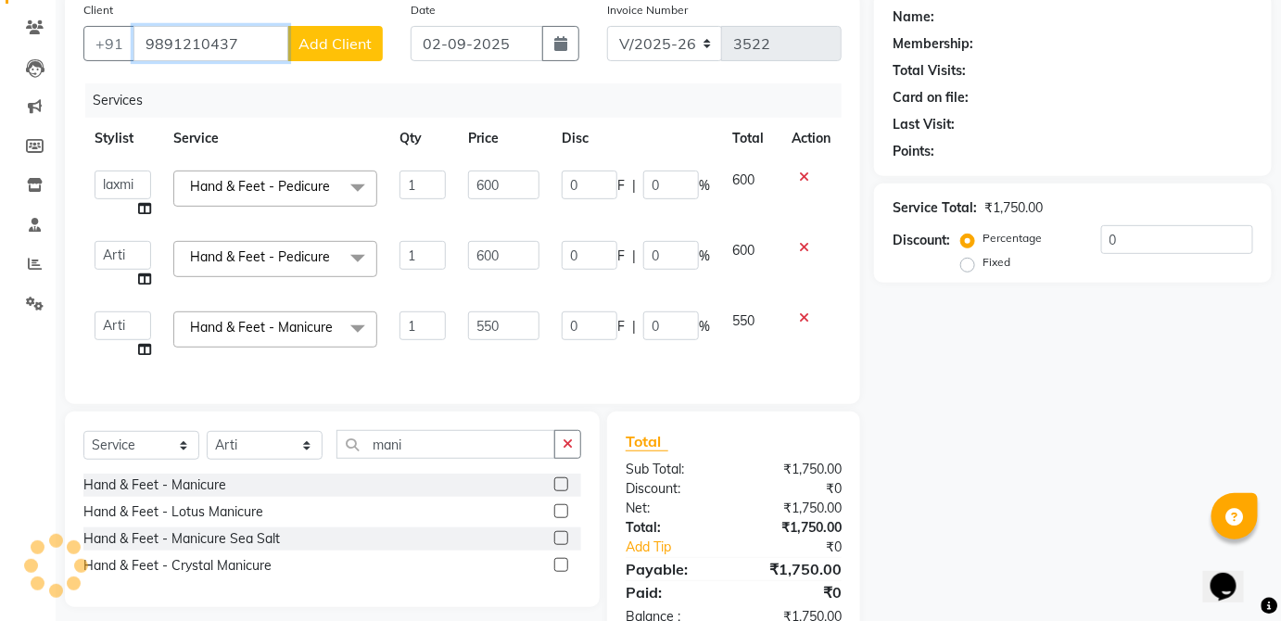
type input "9891210437"
click at [343, 54] on button "Add Client" at bounding box center [334, 43] width 95 height 35
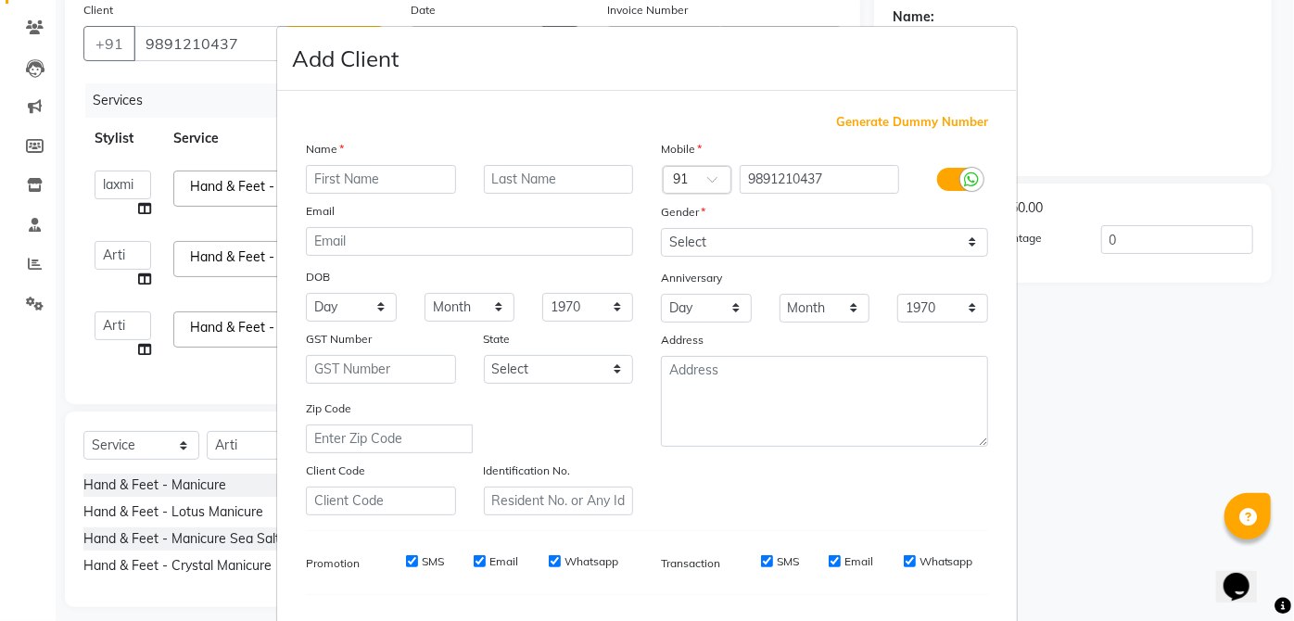
click at [403, 175] on input "text" at bounding box center [381, 179] width 150 height 29
click at [573, 172] on input "text" at bounding box center [559, 179] width 150 height 29
click at [413, 172] on input "meet" at bounding box center [381, 179] width 150 height 29
click at [607, 178] on input "text" at bounding box center [559, 179] width 150 height 29
click at [395, 171] on input "[PERSON_NAME]" at bounding box center [381, 179] width 150 height 29
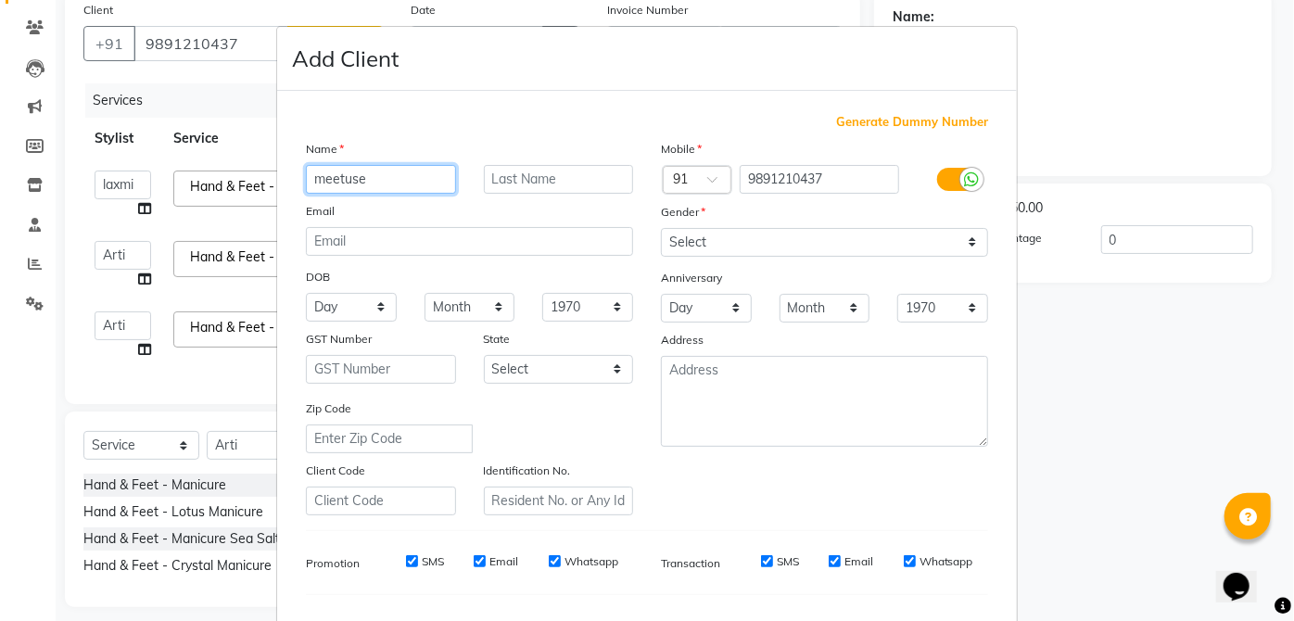
type input "meetuse"
click at [546, 172] on input "text" at bounding box center [559, 179] width 150 height 29
type input "[DEMOGRAPHIC_DATA]"
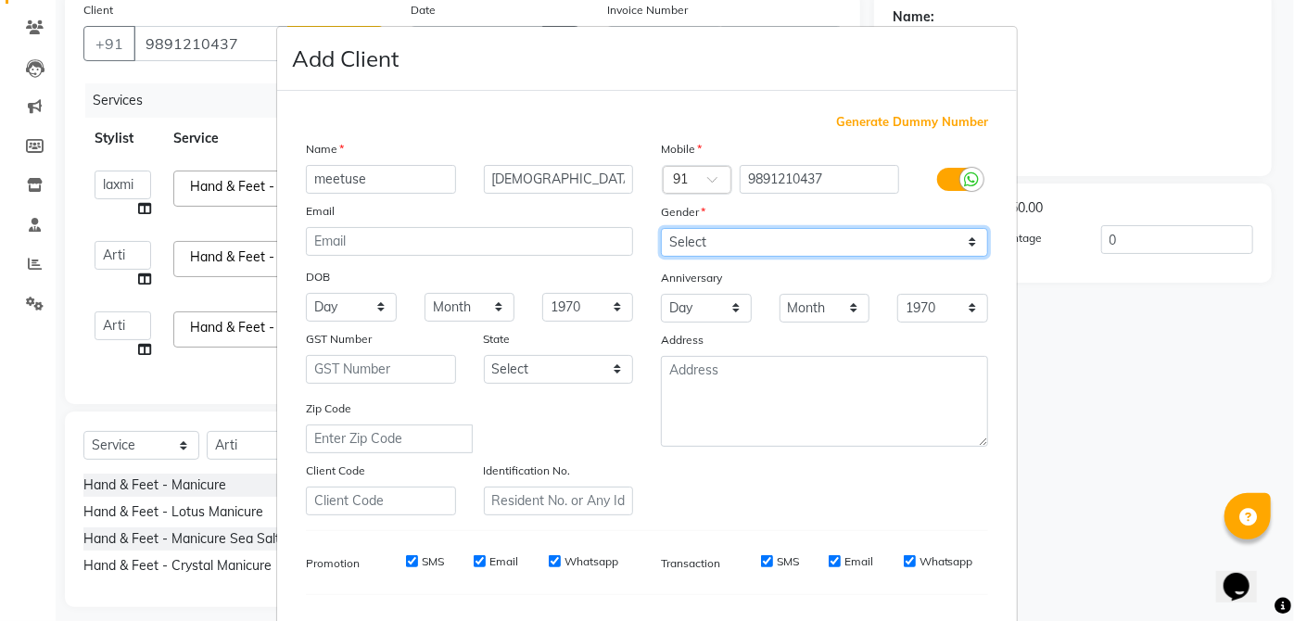
click at [764, 230] on select "Select [DEMOGRAPHIC_DATA] [DEMOGRAPHIC_DATA] Other Prefer Not To Say" at bounding box center [824, 242] width 327 height 29
select select "[DEMOGRAPHIC_DATA]"
click at [661, 228] on select "Select [DEMOGRAPHIC_DATA] [DEMOGRAPHIC_DATA] Other Prefer Not To Say" at bounding box center [824, 242] width 327 height 29
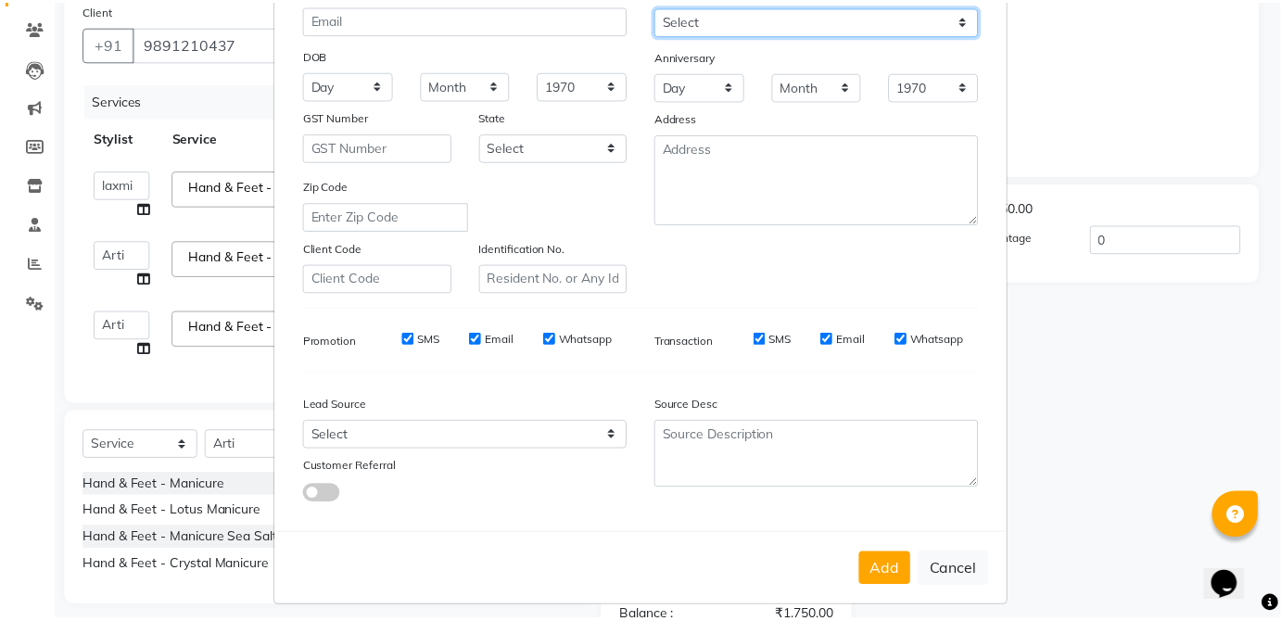
scroll to position [233, 0]
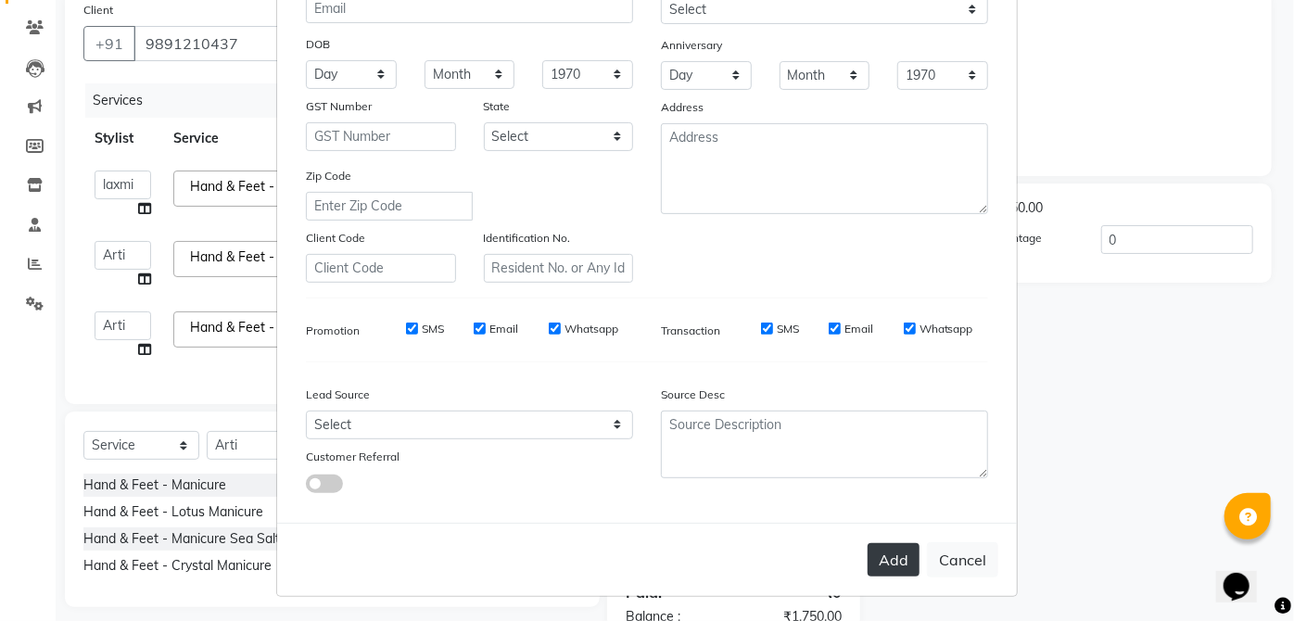
click at [888, 552] on button "Add" at bounding box center [893, 559] width 52 height 33
select select
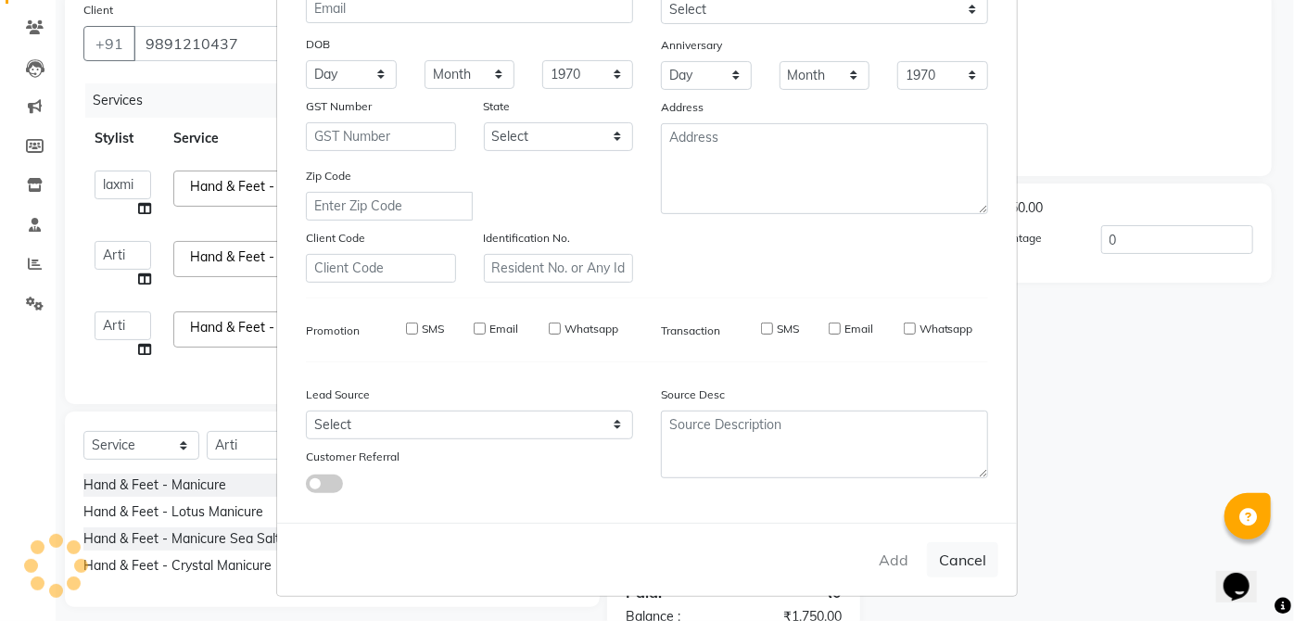
select select
checkbox input "false"
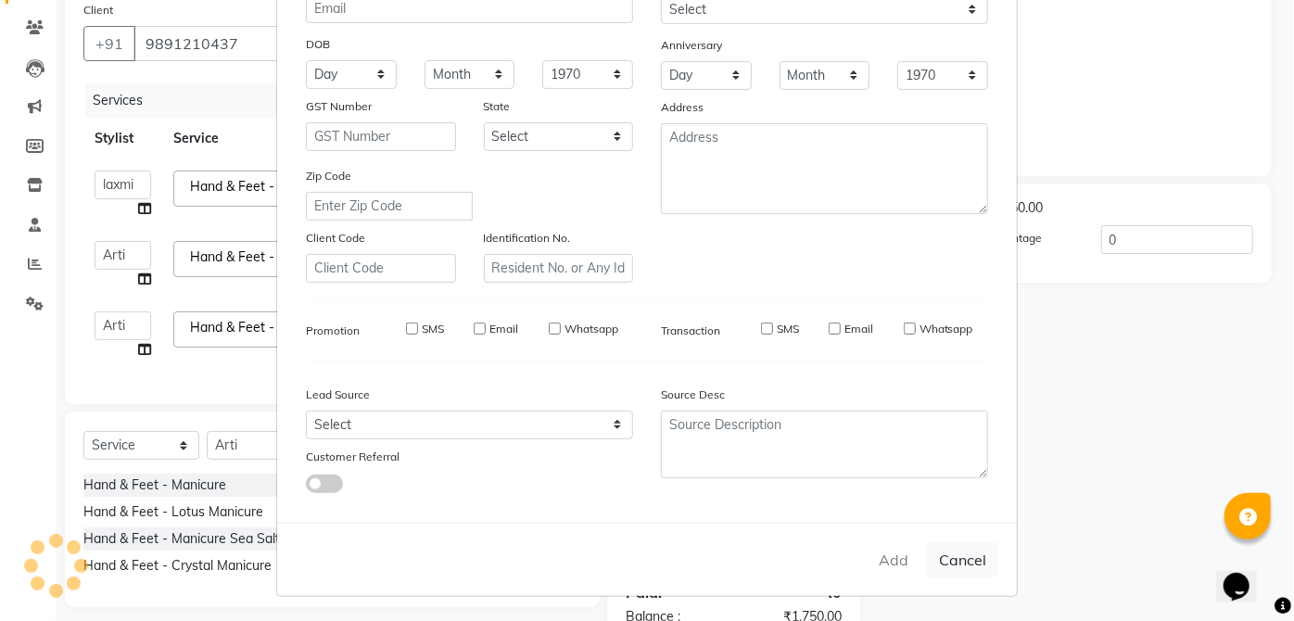
checkbox input "false"
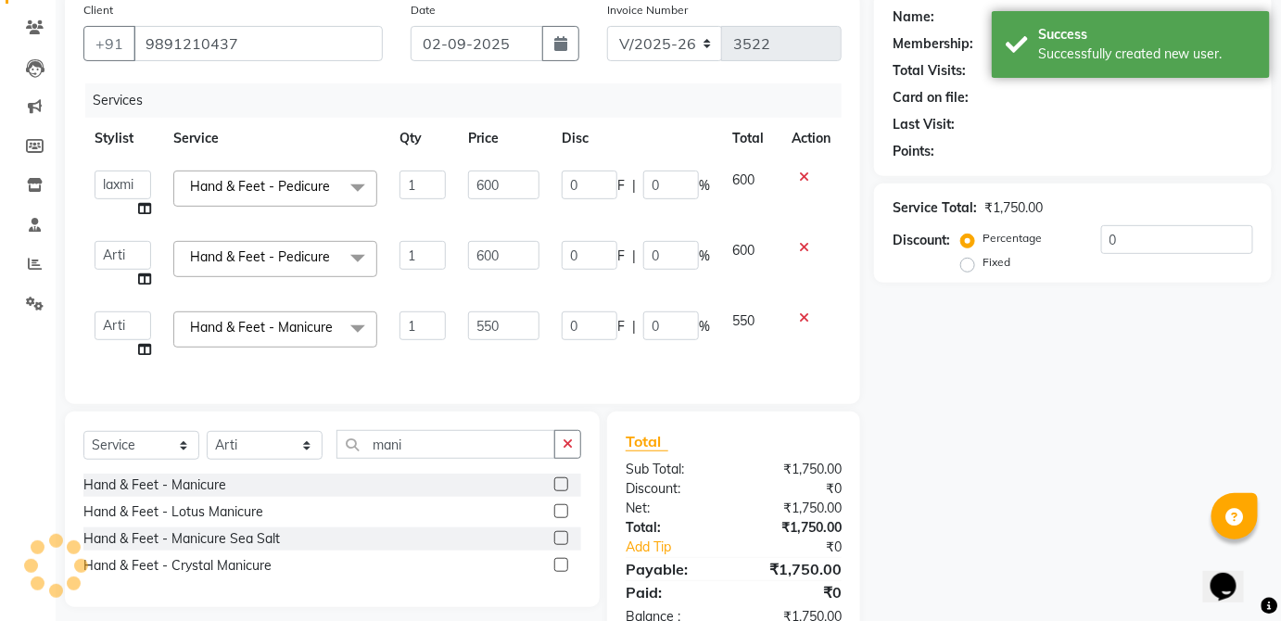
scroll to position [209, 0]
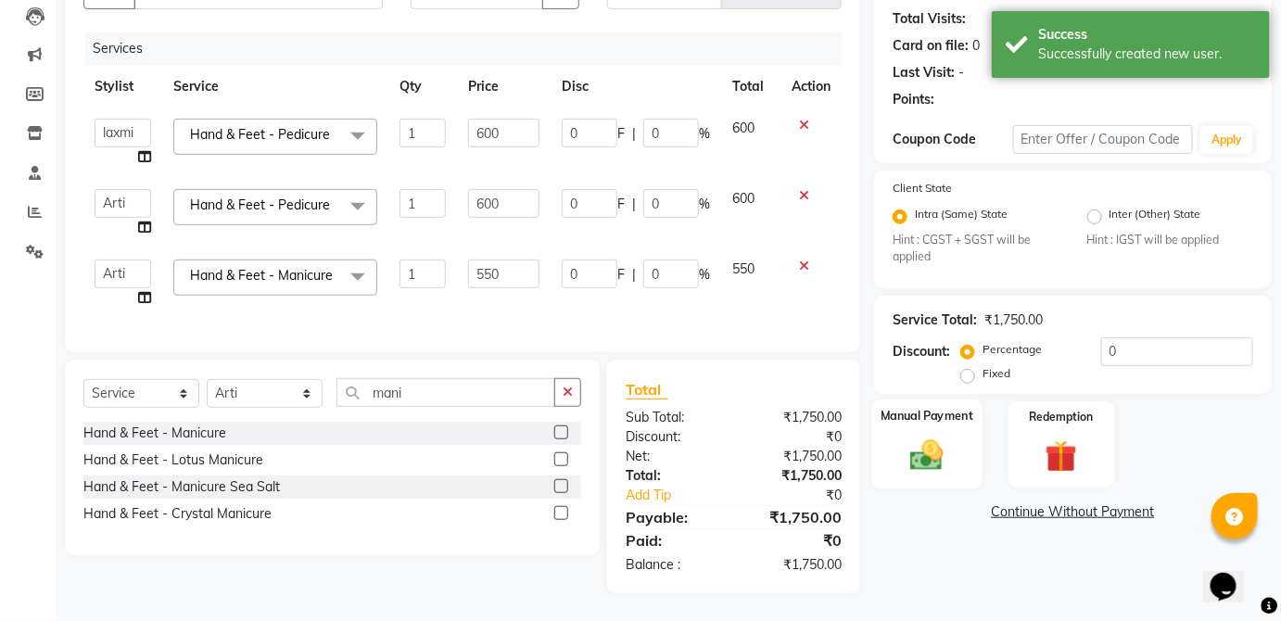
click at [968, 456] on div "Manual Payment" at bounding box center [927, 444] width 110 height 90
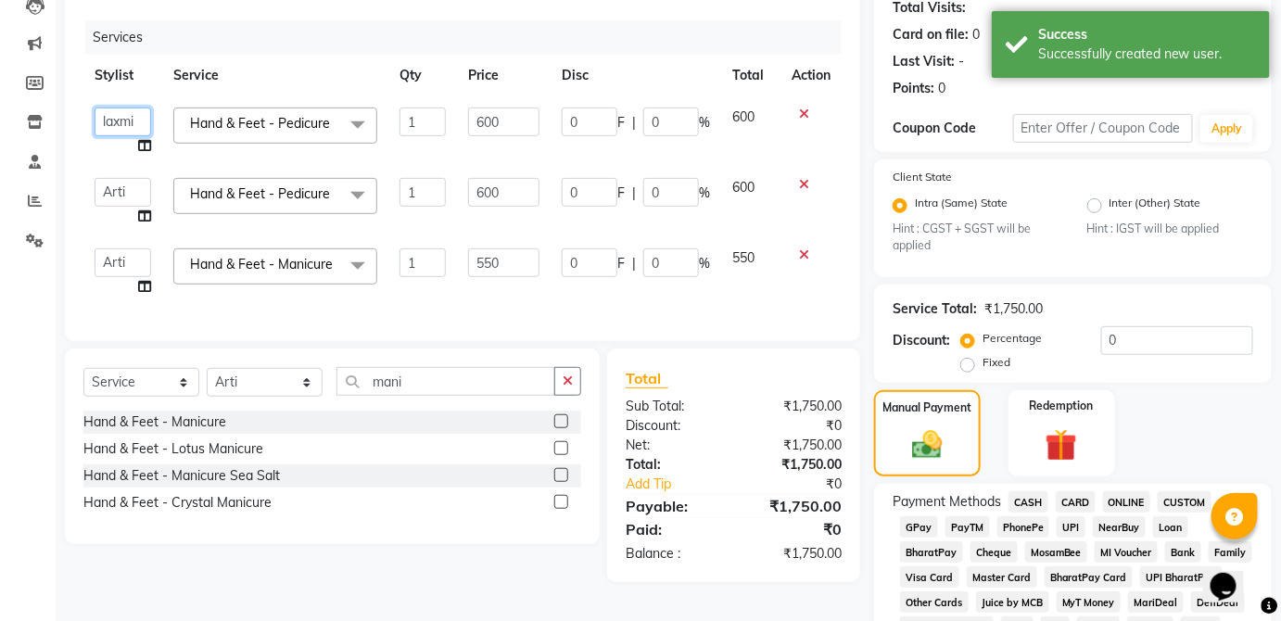
click at [132, 113] on select "[PERSON_NAME] [PERSON_NAME] [PERSON_NAME] [PERSON_NAME] [PERSON_NAME] Kaif [PER…" at bounding box center [123, 121] width 57 height 29
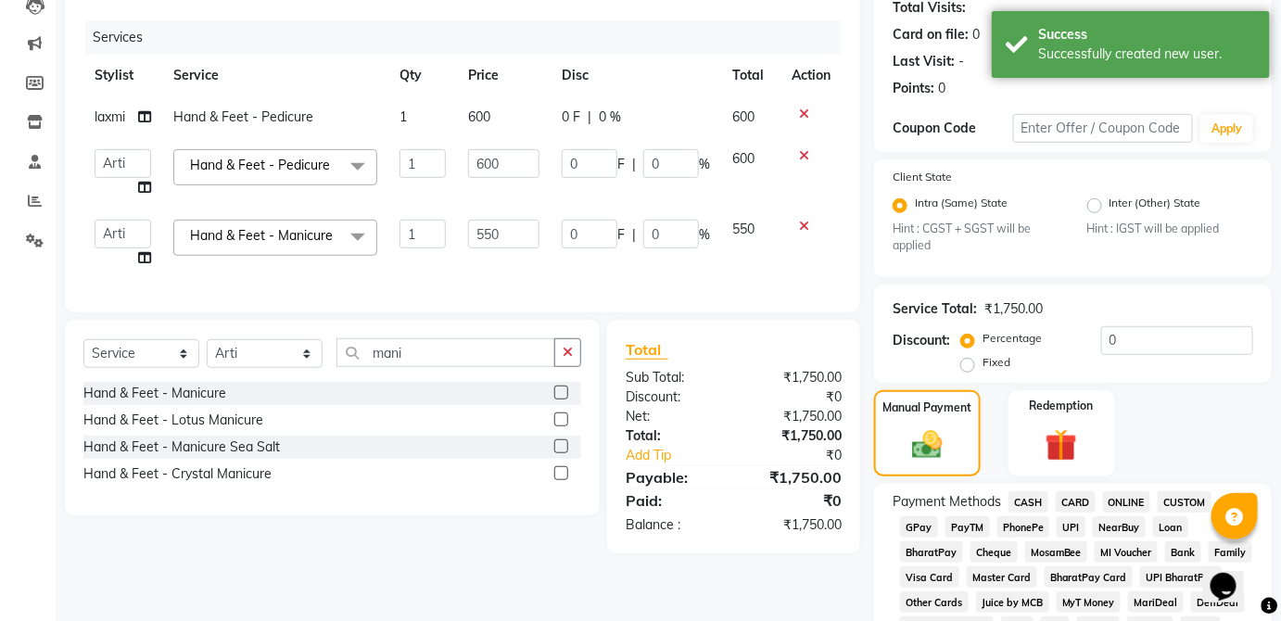
drag, startPoint x: 132, startPoint y: 113, endPoint x: 197, endPoint y: 82, distance: 72.6
click at [197, 82] on th "Service" at bounding box center [275, 76] width 226 height 42
click at [111, 127] on td "laxmi" at bounding box center [122, 117] width 79 height 42
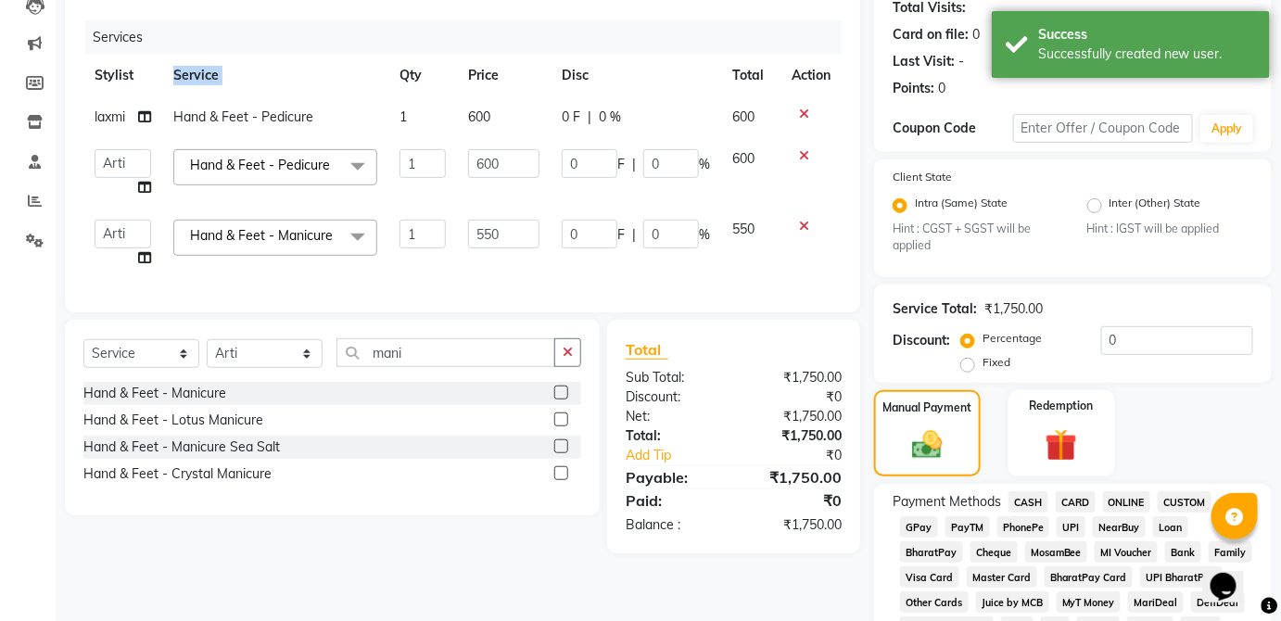
select select "37821"
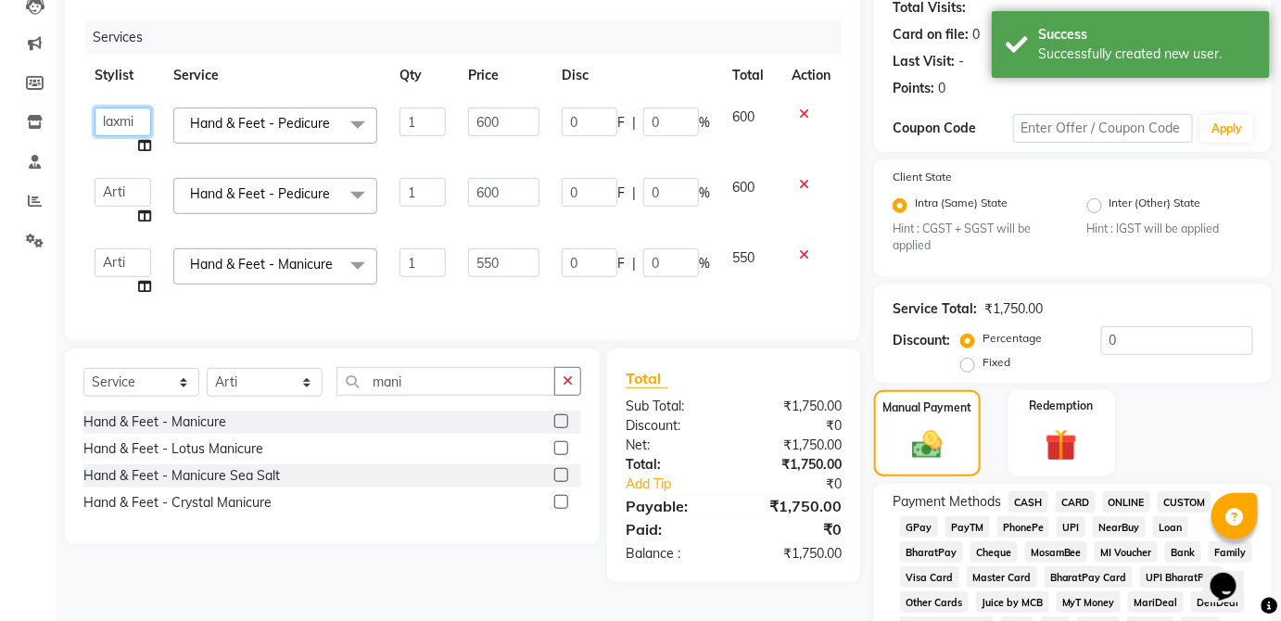
click at [122, 131] on select "[PERSON_NAME] [PERSON_NAME] [PERSON_NAME] [PERSON_NAME] [PERSON_NAME] Kaif [PER…" at bounding box center [123, 121] width 57 height 29
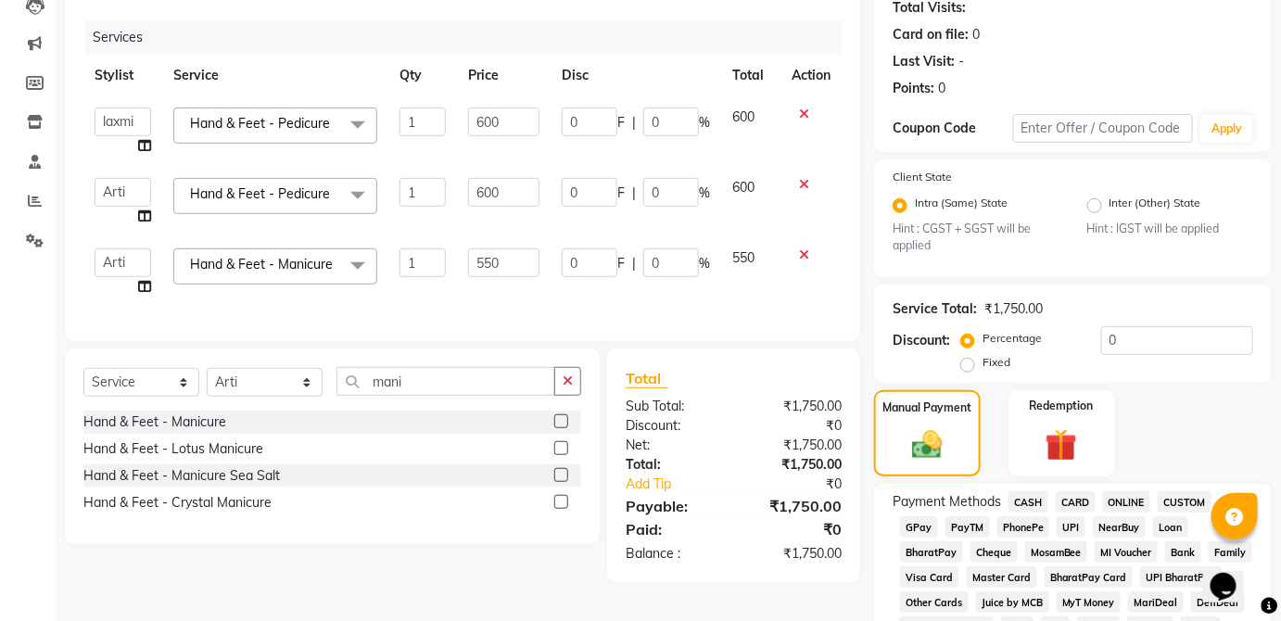
click at [201, 74] on th "Service" at bounding box center [275, 76] width 226 height 42
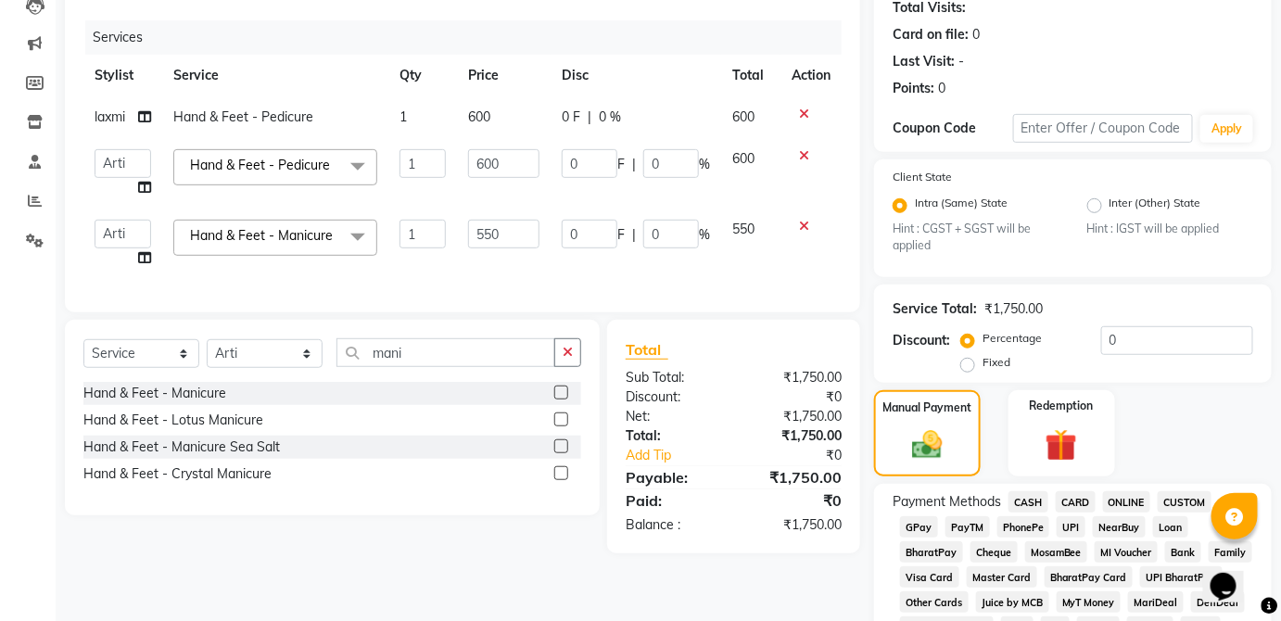
click at [128, 116] on td "laxmi" at bounding box center [122, 117] width 79 height 42
select select "37821"
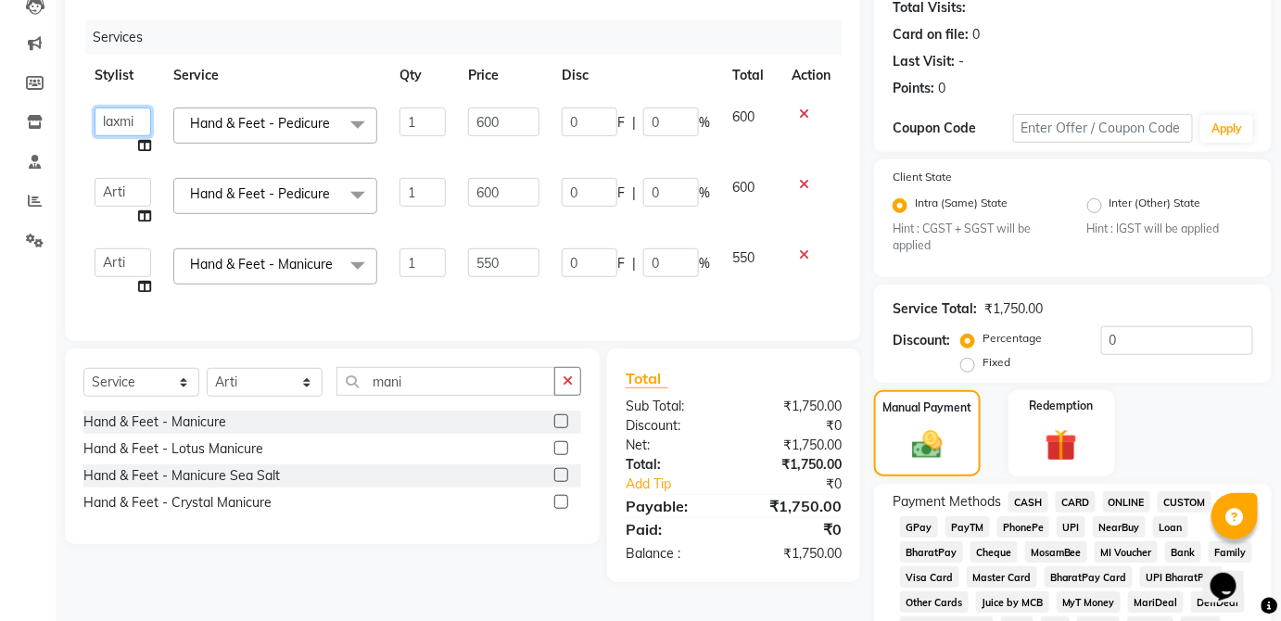
click at [133, 123] on select "[PERSON_NAME] [PERSON_NAME] [PERSON_NAME] [PERSON_NAME] [PERSON_NAME] Kaif [PER…" at bounding box center [123, 121] width 57 height 29
select select "66558"
click at [208, 77] on th "Service" at bounding box center [275, 76] width 226 height 42
click at [208, 67] on th "Service" at bounding box center [275, 76] width 226 height 42
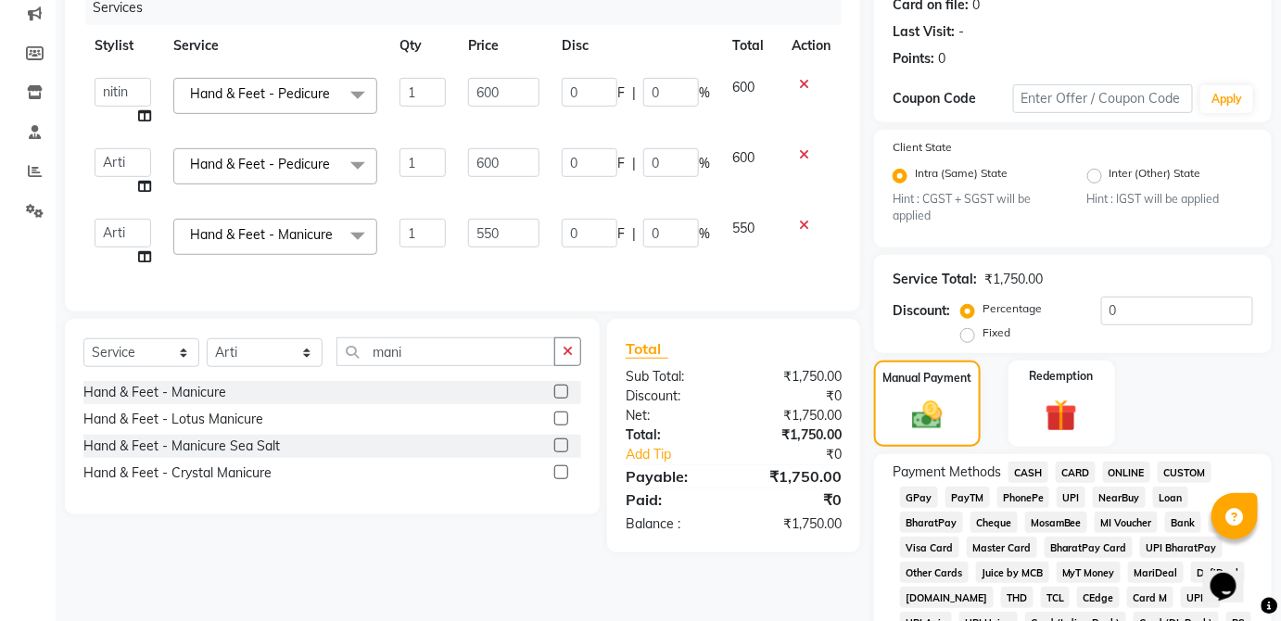
scroll to position [260, 0]
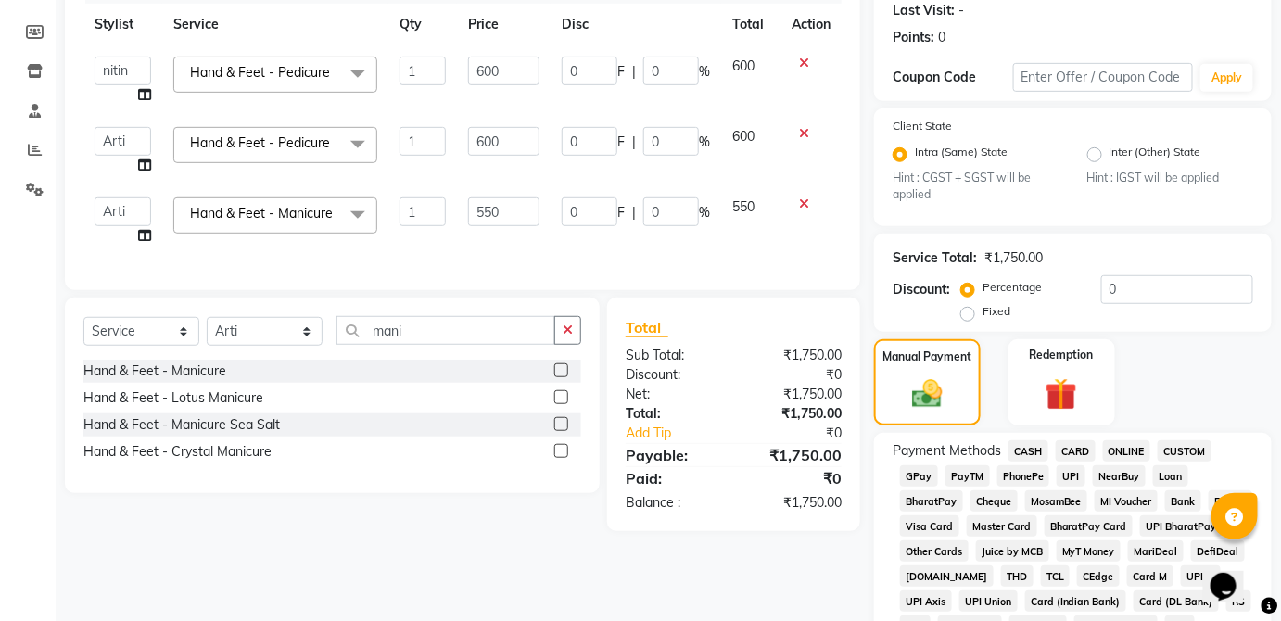
click at [1082, 484] on span "UPI" at bounding box center [1070, 475] width 29 height 21
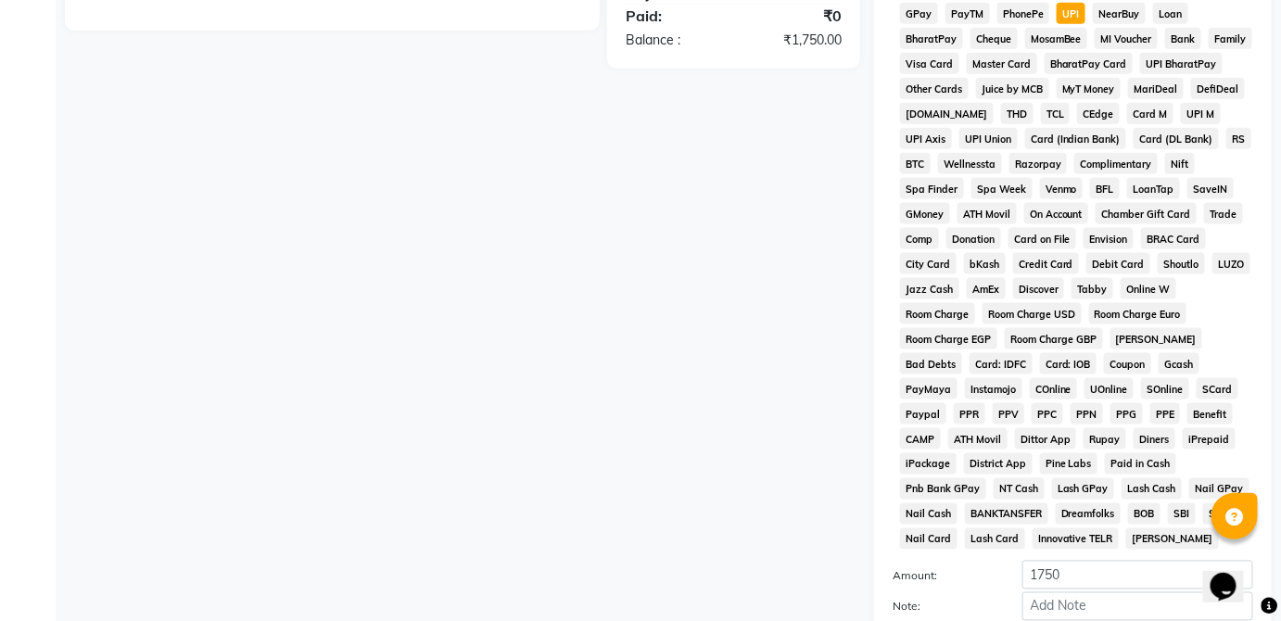
scroll to position [899, 0]
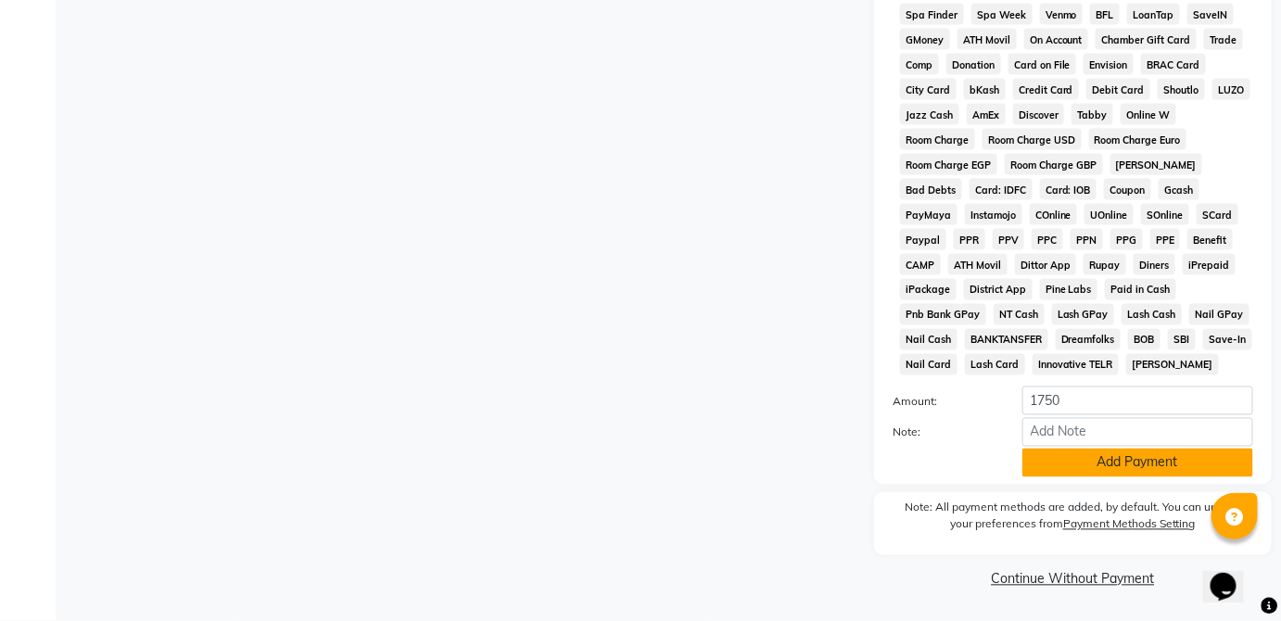
click at [1145, 464] on button "Add Payment" at bounding box center [1137, 463] width 231 height 29
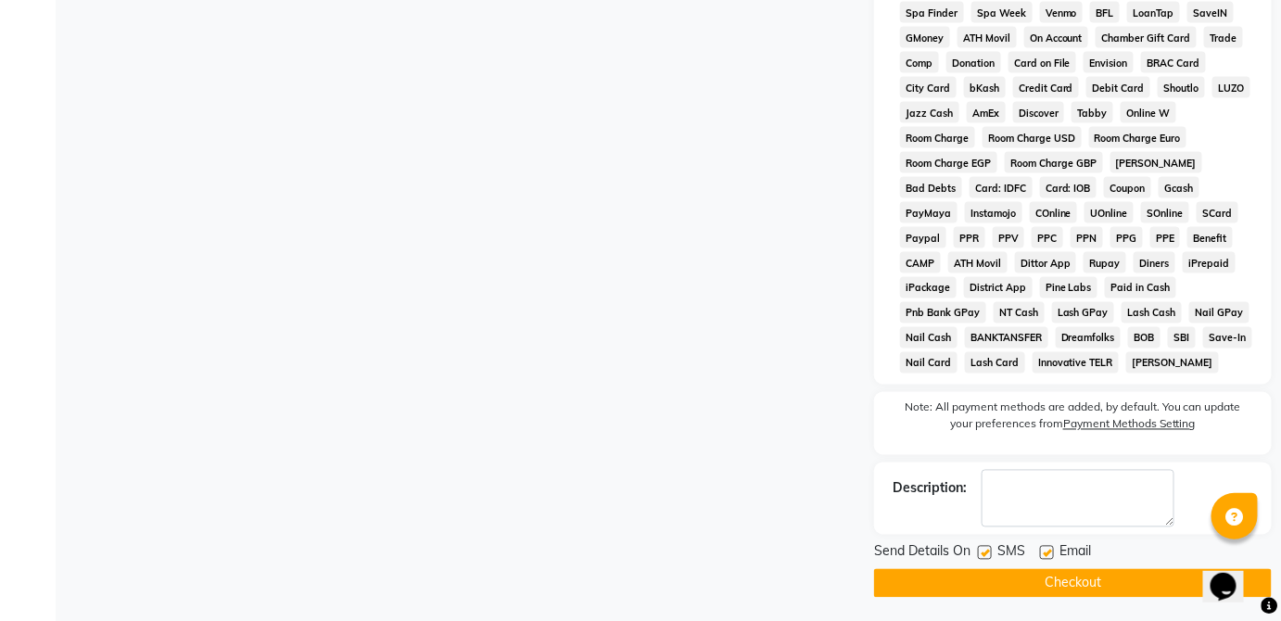
click at [1136, 590] on button "Checkout" at bounding box center [1073, 583] width 398 height 29
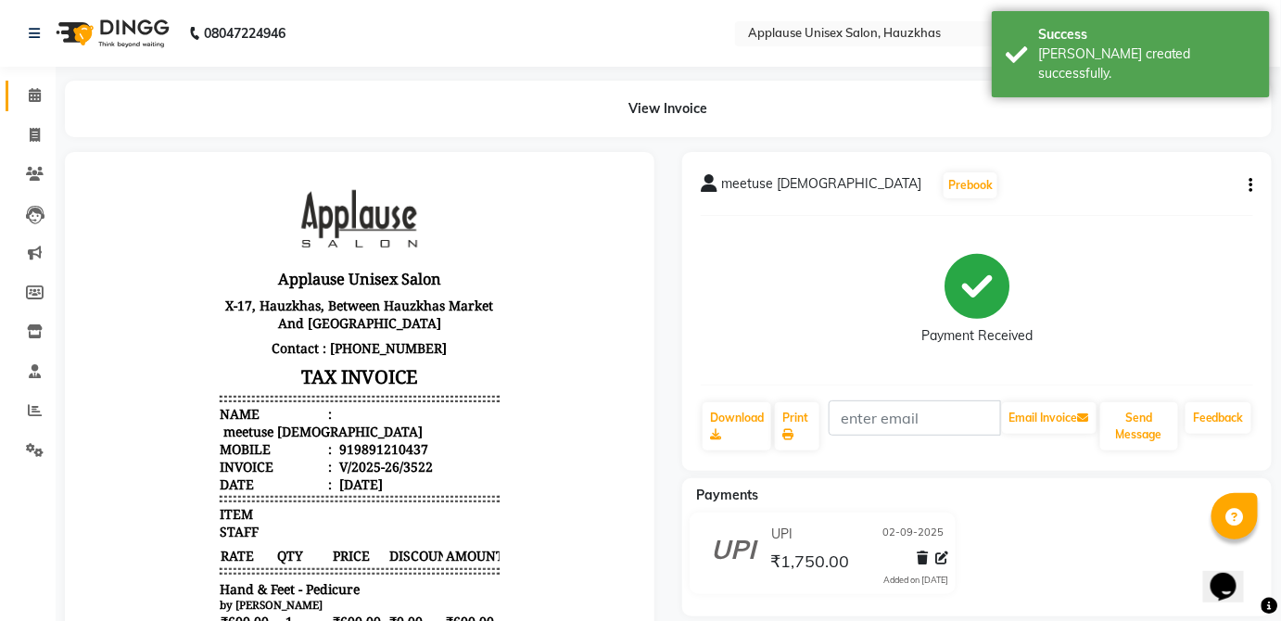
click at [30, 89] on icon at bounding box center [35, 95] width 12 height 14
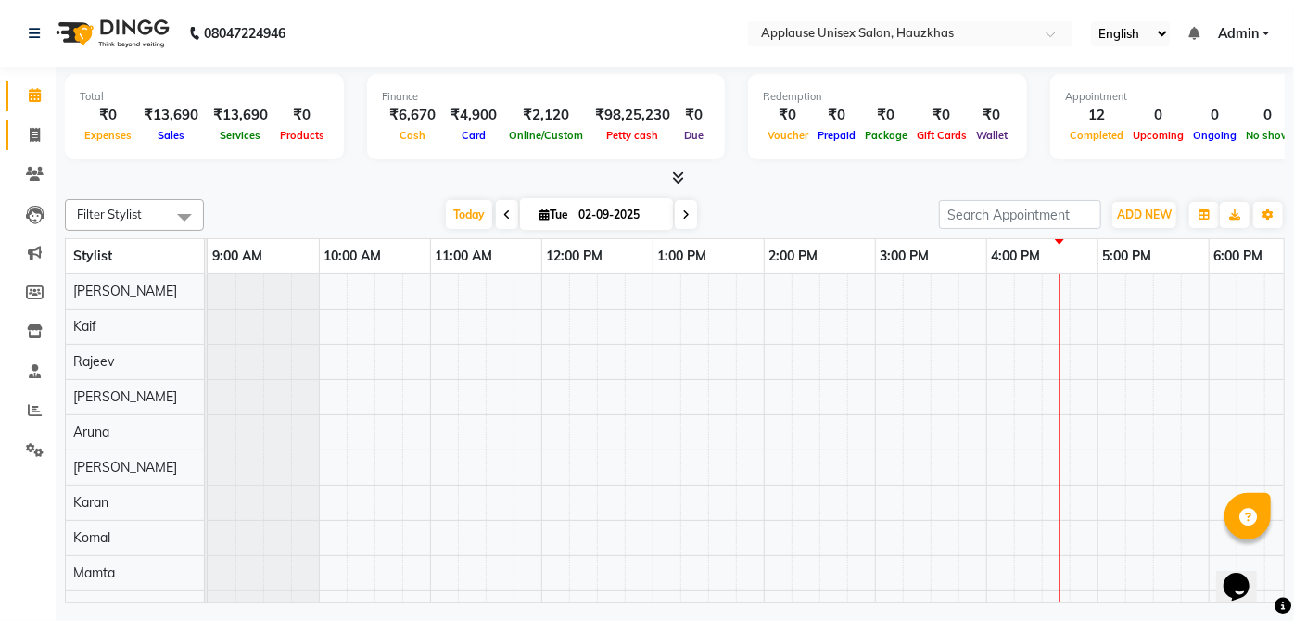
click at [32, 121] on link "Invoice" at bounding box center [28, 135] width 44 height 31
select select "service"
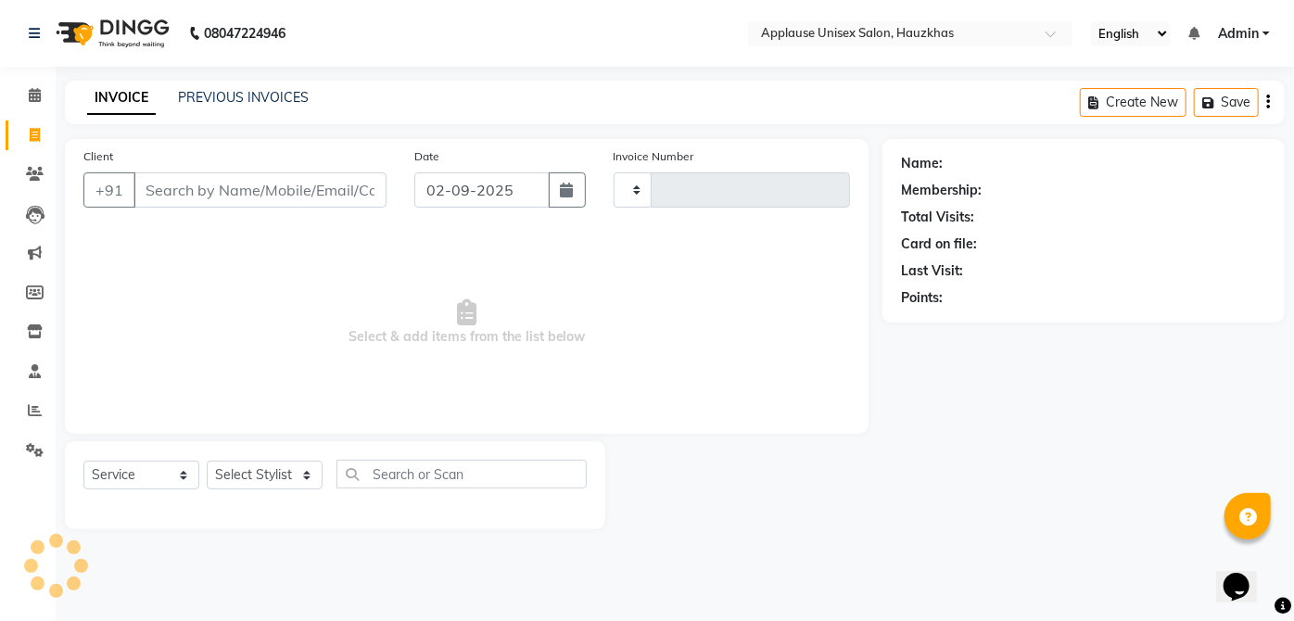
type input "3523"
select select "5082"
click at [261, 469] on select "Select Stylist" at bounding box center [265, 475] width 116 height 29
select select "84502"
click at [207, 461] on select "Select Stylist [PERSON_NAME] [PERSON_NAME] [PERSON_NAME] [PERSON_NAME] [PERSON_…" at bounding box center [265, 475] width 116 height 29
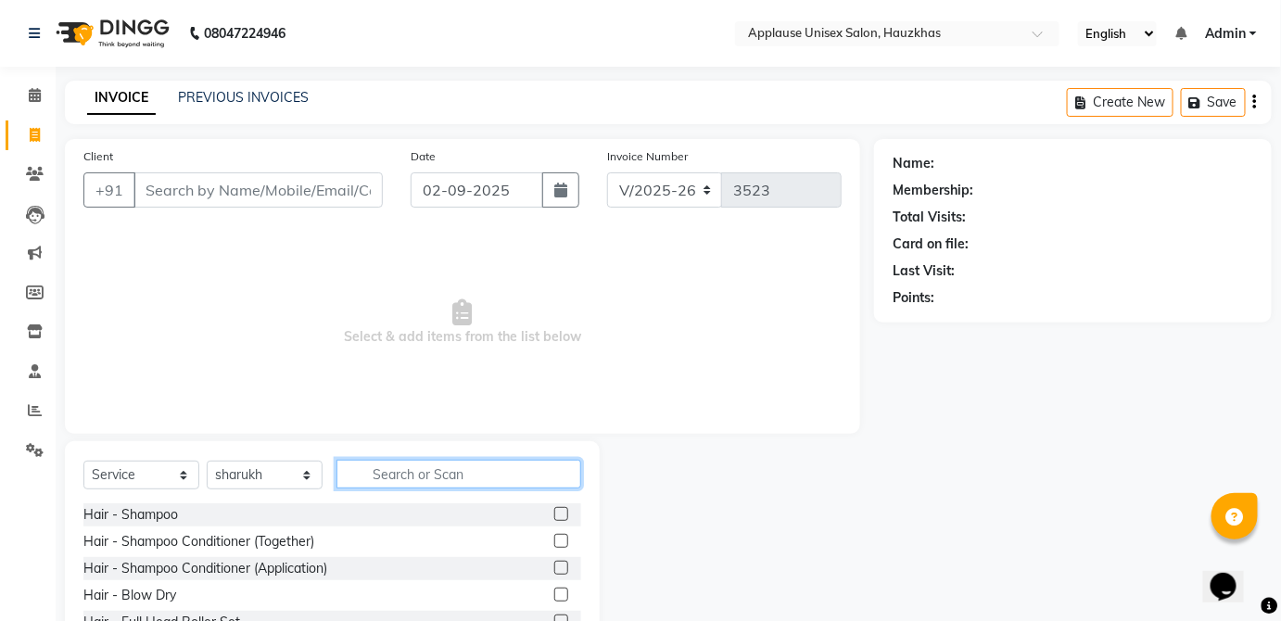
click at [377, 476] on input "text" at bounding box center [458, 474] width 245 height 29
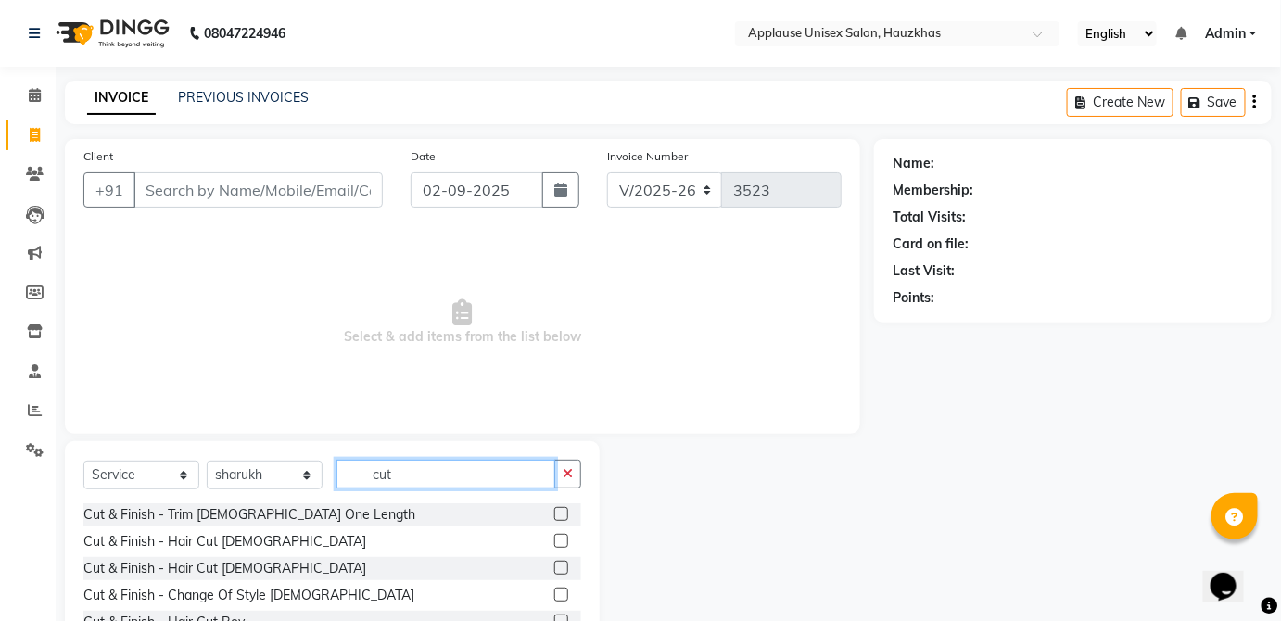
type input "cut"
click at [554, 566] on label at bounding box center [561, 568] width 14 height 14
click at [554, 566] on input "checkbox" at bounding box center [560, 568] width 12 height 12
checkbox input "true"
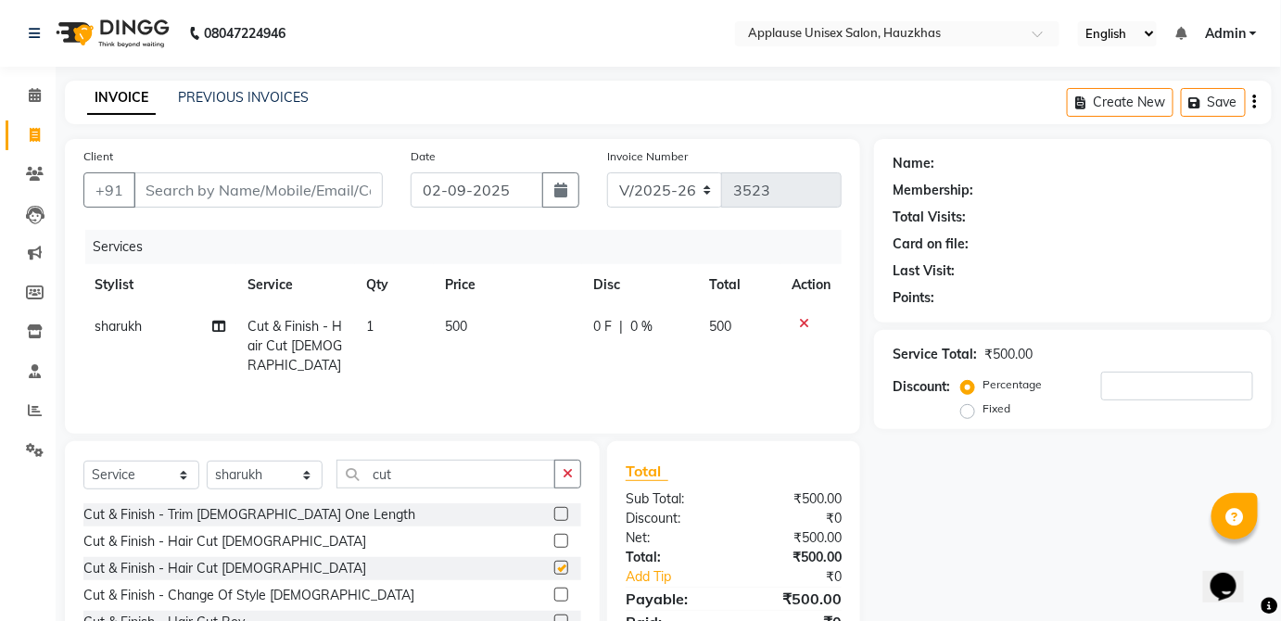
click at [702, 323] on td "500" at bounding box center [740, 346] width 82 height 81
select select "84502"
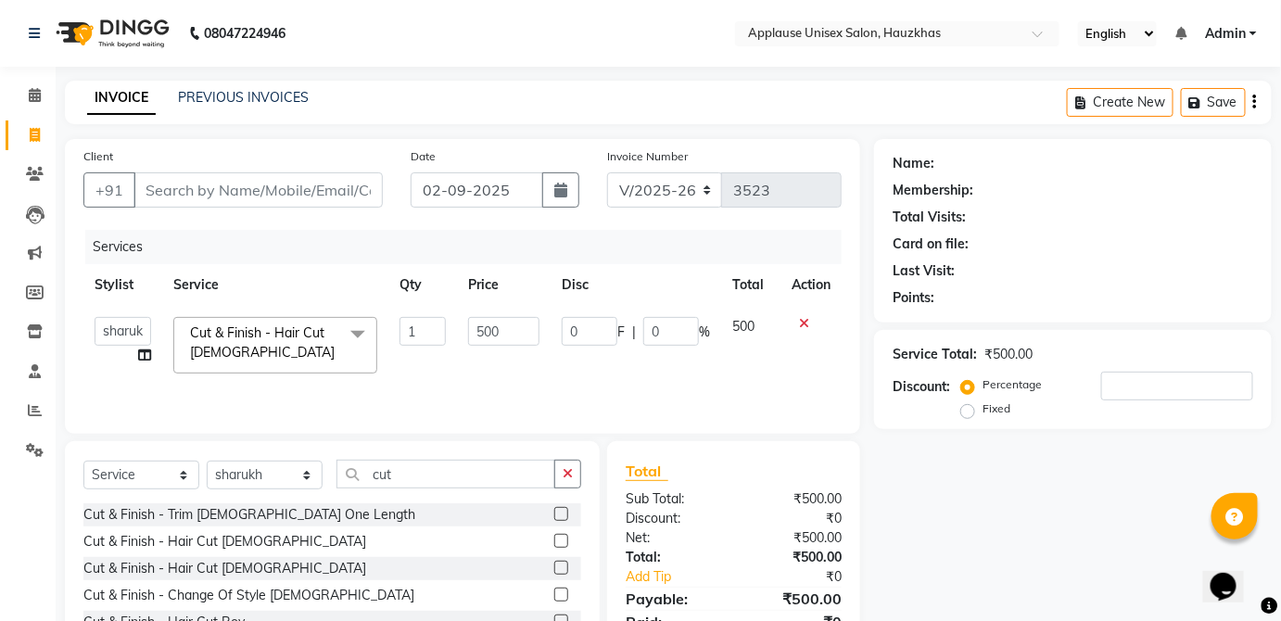
checkbox input "false"
click at [341, 195] on input "Client" at bounding box center [257, 189] width 249 height 35
type input "k"
type input "0"
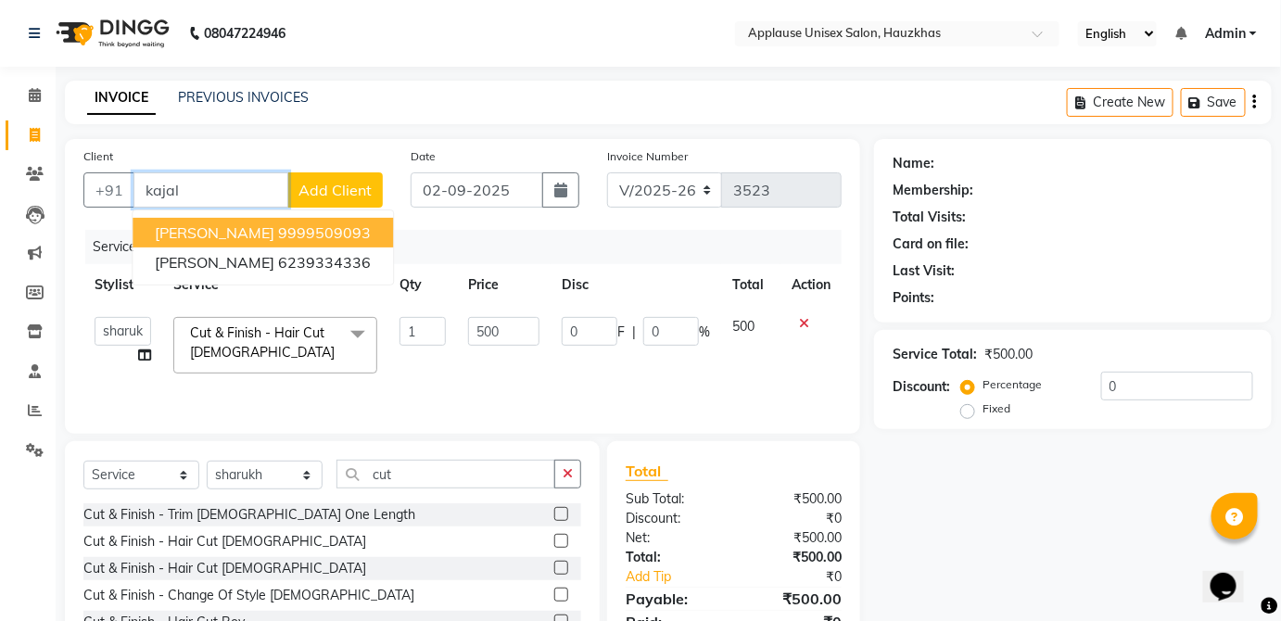
click at [348, 228] on button "[PERSON_NAME] 9999509093" at bounding box center [263, 233] width 260 height 30
type input "9999509093"
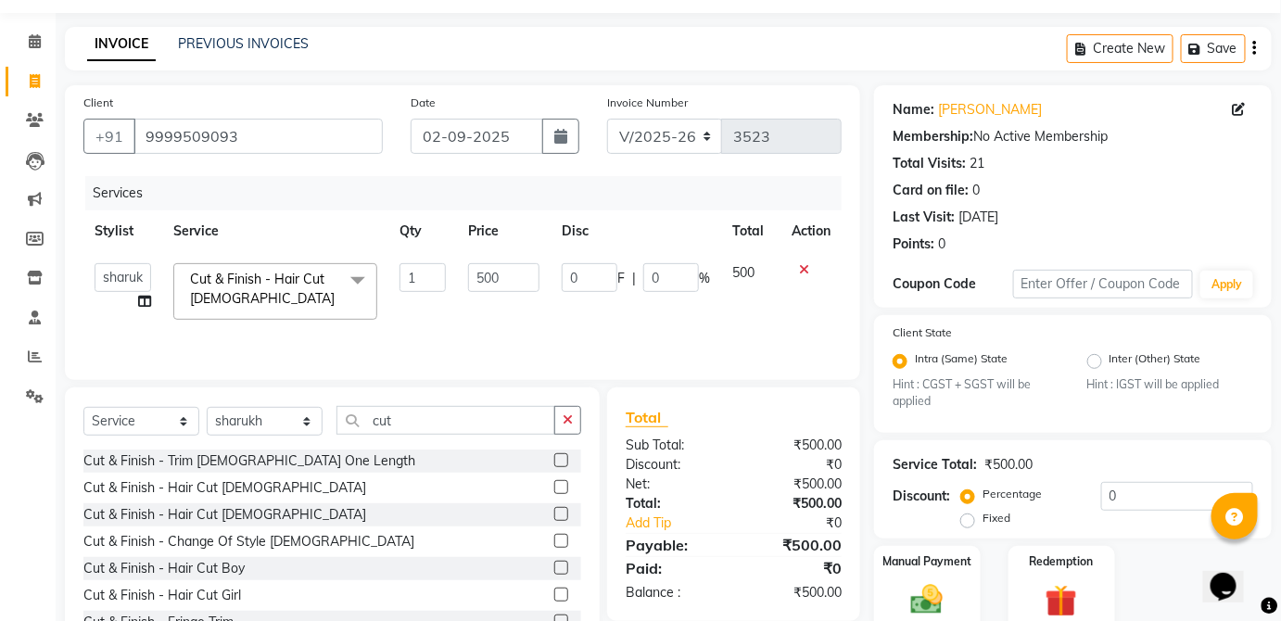
scroll to position [89, 0]
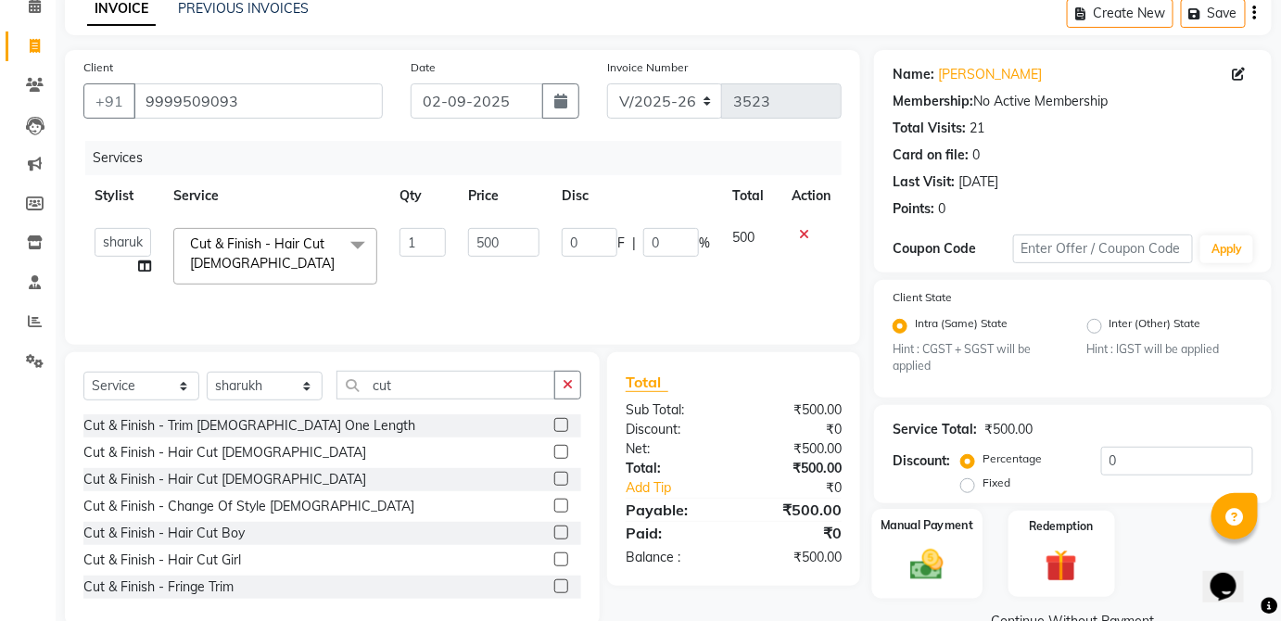
click at [951, 537] on div "Manual Payment" at bounding box center [927, 554] width 110 height 90
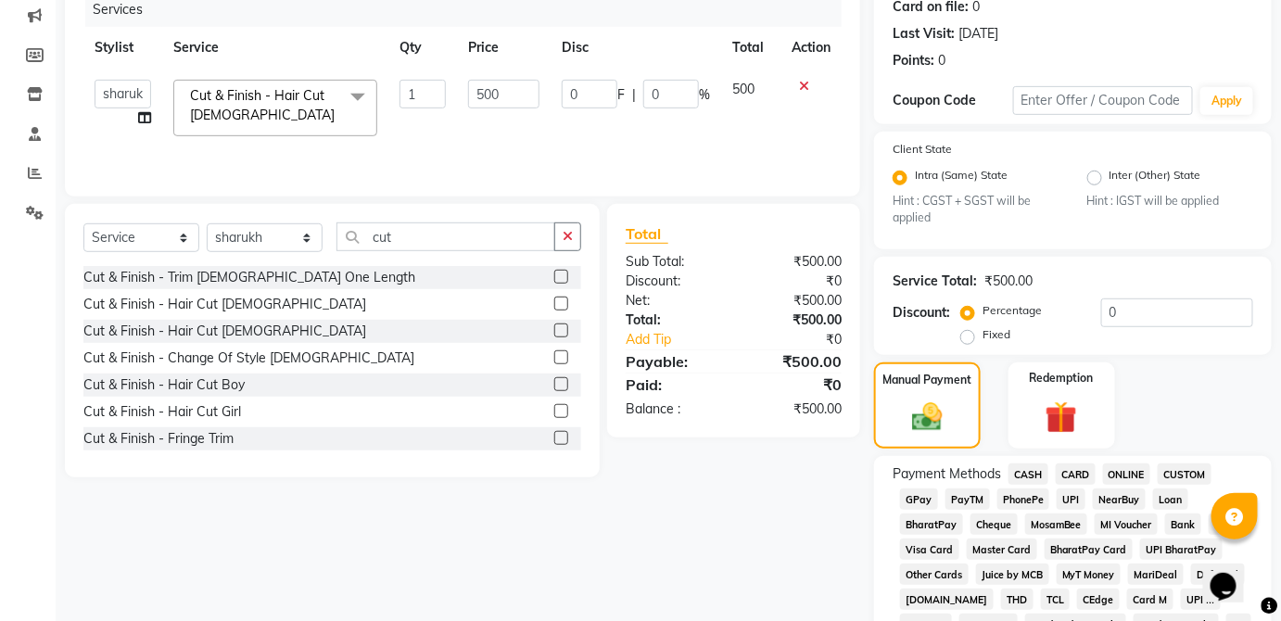
click at [1029, 476] on span "CASH" at bounding box center [1028, 473] width 40 height 21
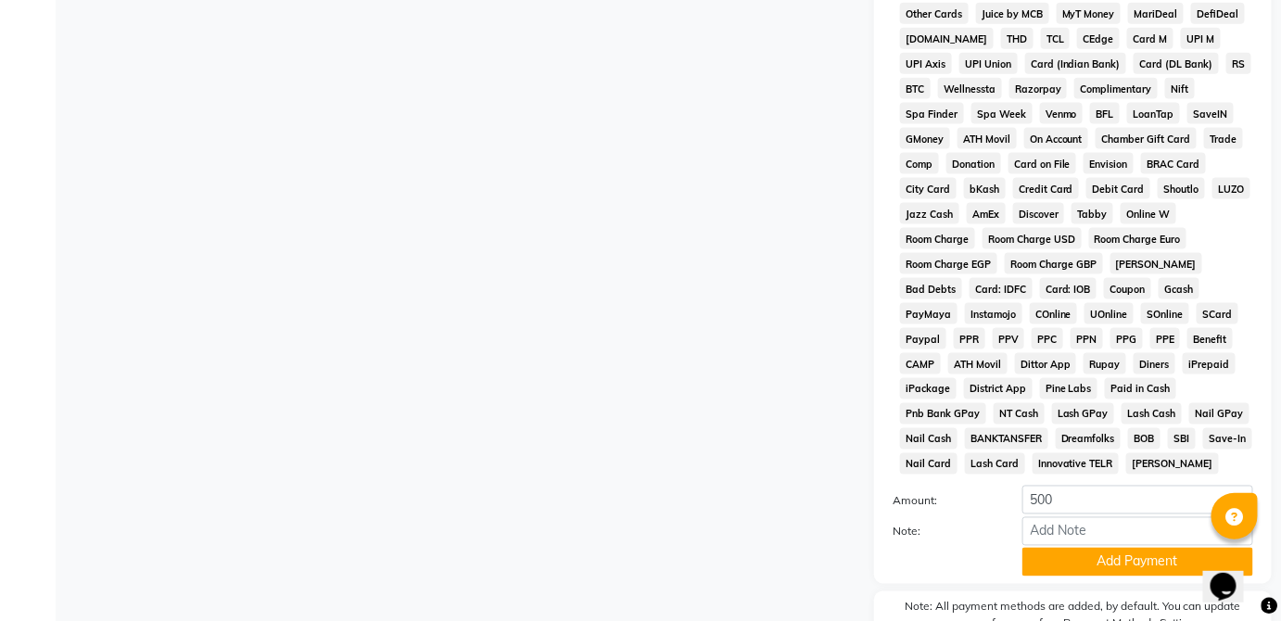
scroll to position [899, 0]
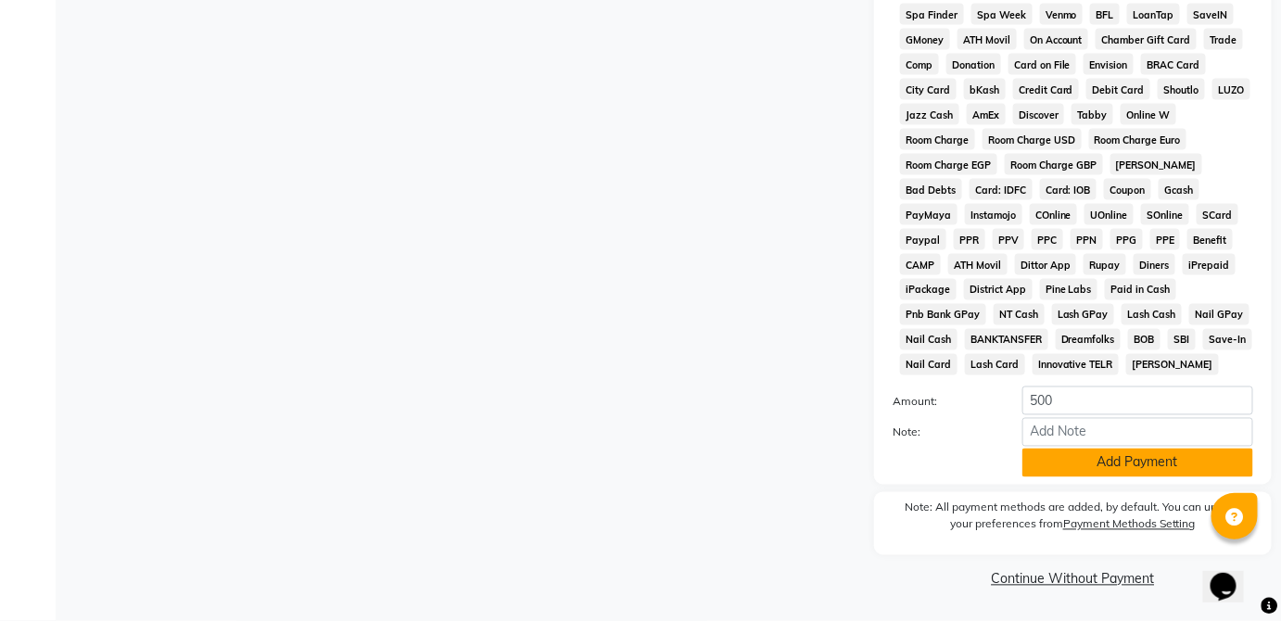
click at [1165, 469] on button "Add Payment" at bounding box center [1137, 463] width 231 height 29
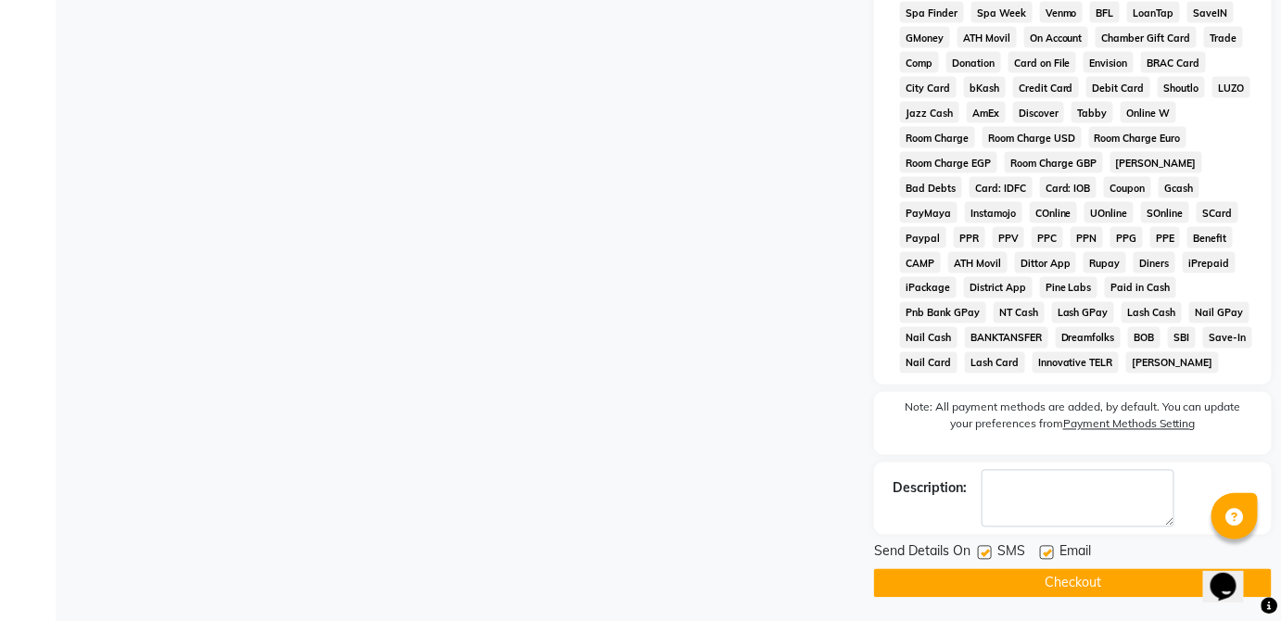
click at [1136, 575] on button "Checkout" at bounding box center [1073, 583] width 398 height 29
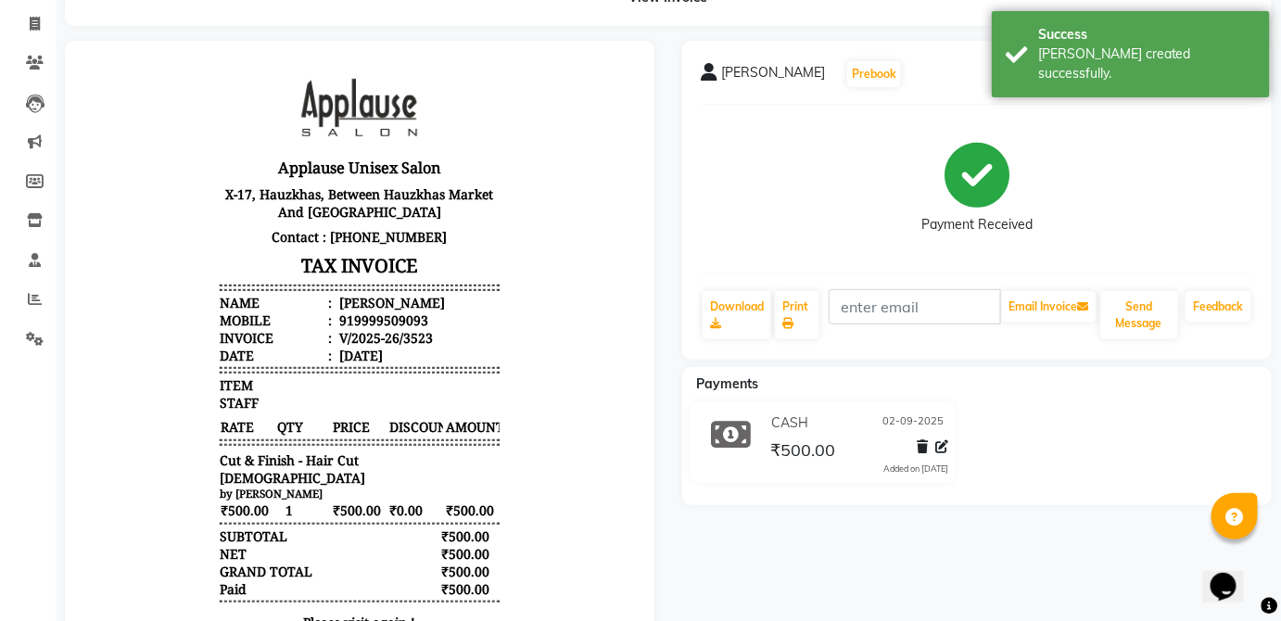
scroll to position [205, 0]
